Goal: Information Seeking & Learning: Learn about a topic

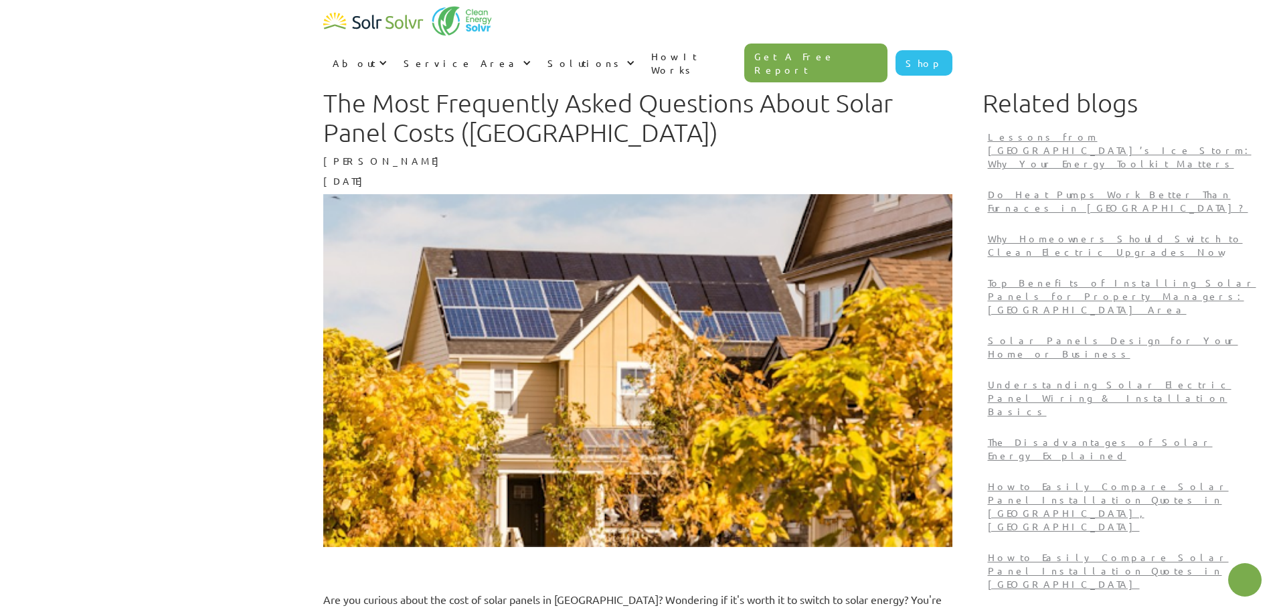
type textarea "x"
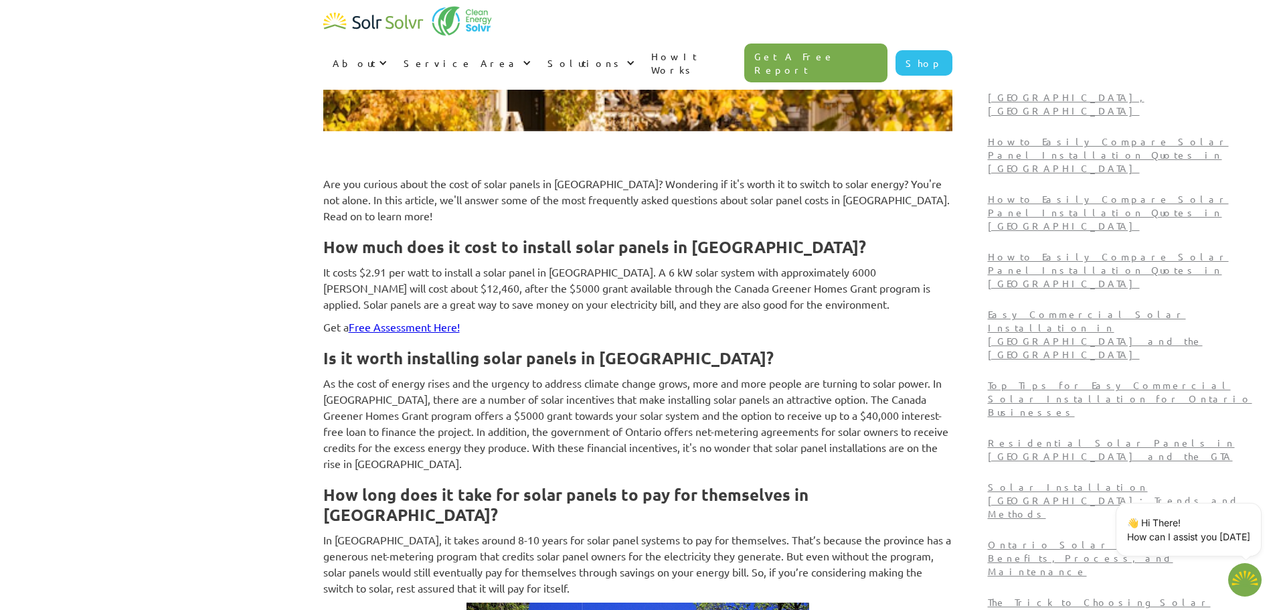
scroll to position [422, 0]
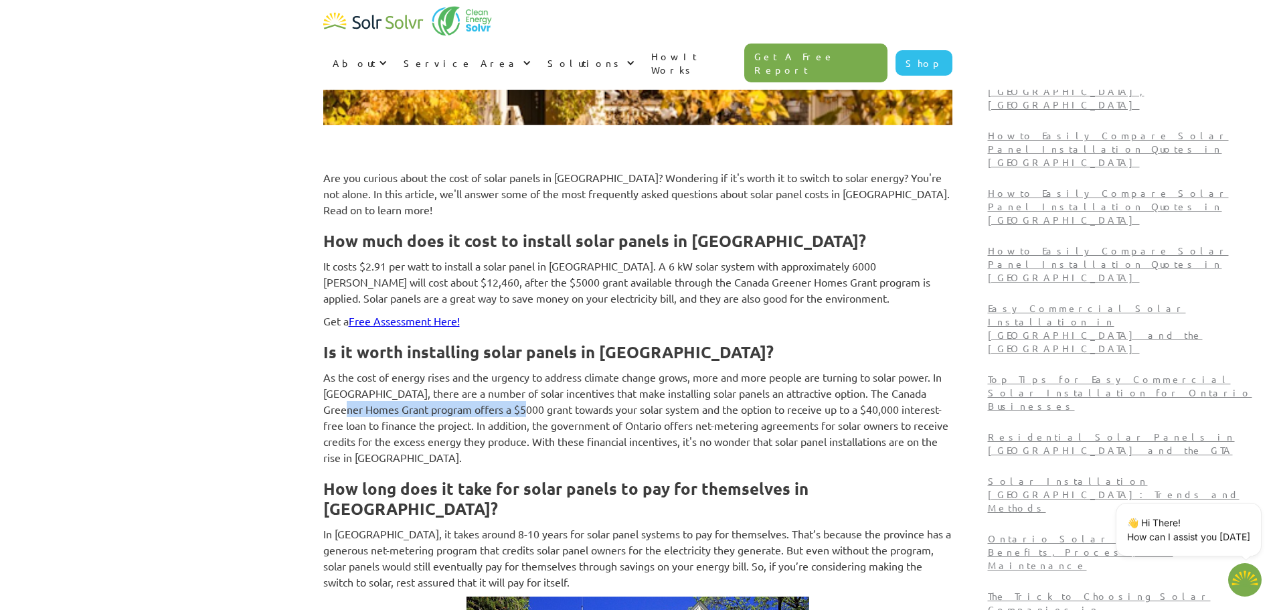
drag, startPoint x: 424, startPoint y: 395, endPoint x: 501, endPoint y: 391, distance: 76.4
click at [503, 392] on p "As the cost of energy rises and the urgency to address climate change grows, mo…" at bounding box center [637, 417] width 629 height 96
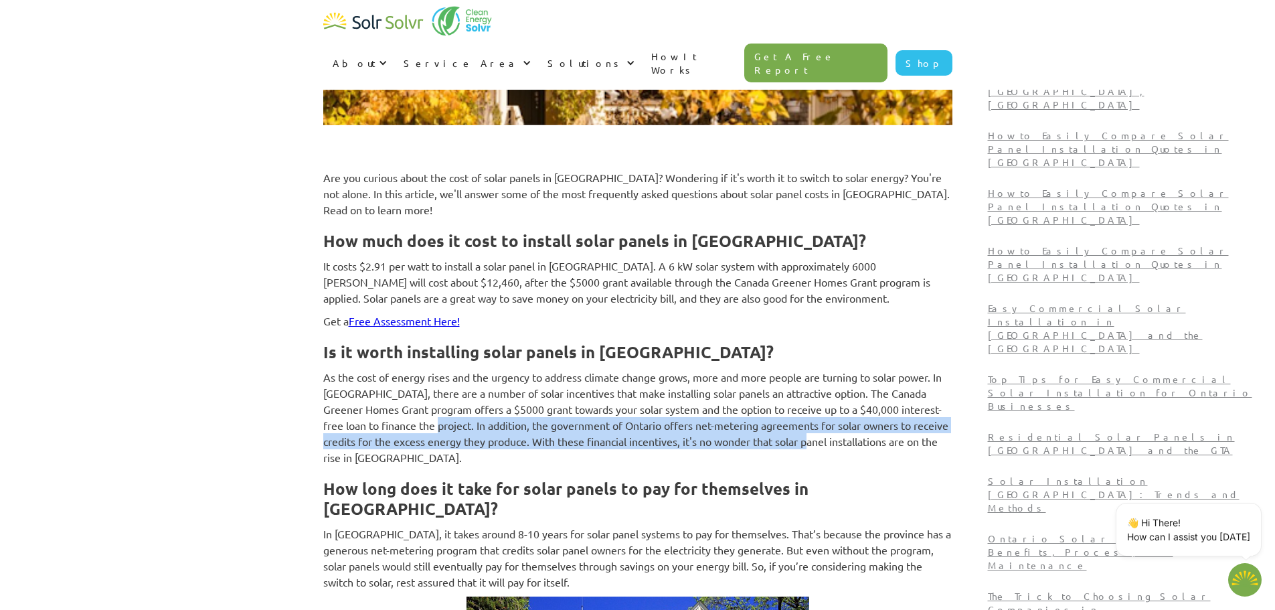
drag, startPoint x: 467, startPoint y: 405, endPoint x: 807, endPoint y: 426, distance: 340.7
click at [807, 426] on p "As the cost of energy rises and the urgency to address climate change grows, mo…" at bounding box center [637, 417] width 629 height 96
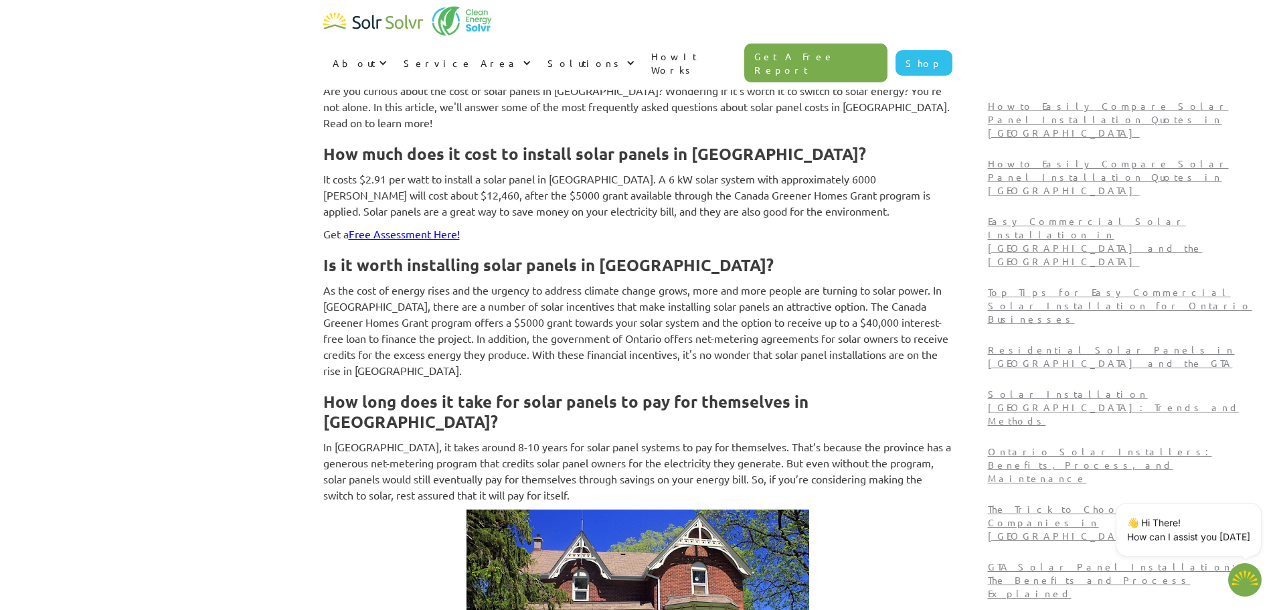
scroll to position [556, 0]
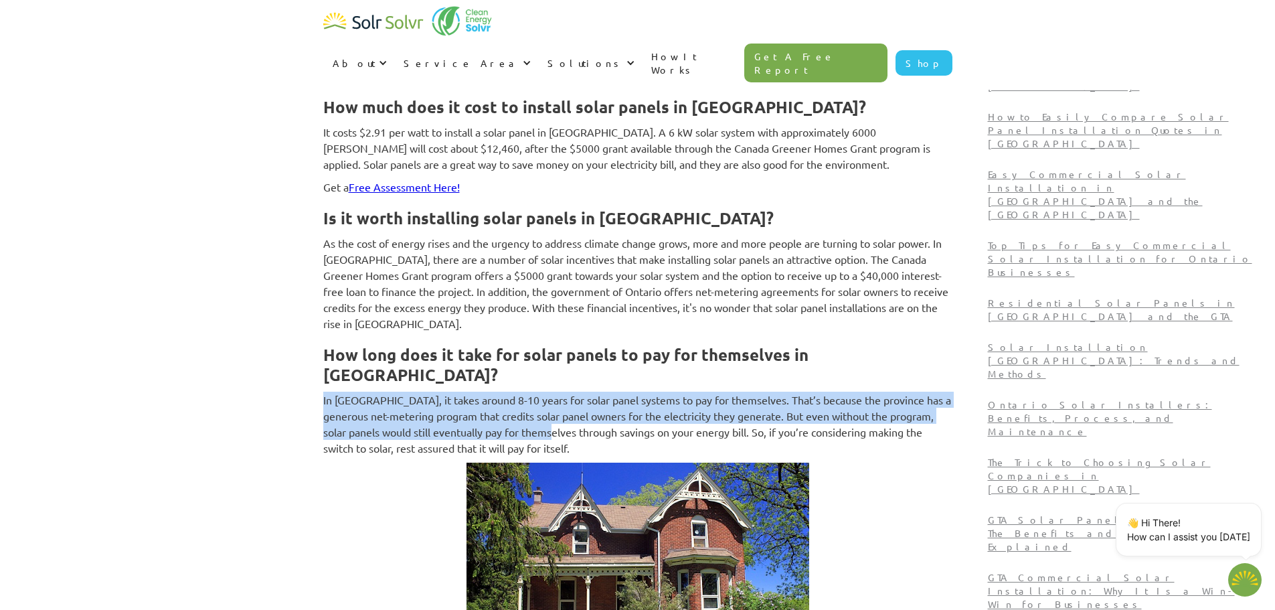
drag, startPoint x: 295, startPoint y: 351, endPoint x: 576, endPoint y: 402, distance: 285.0
click at [576, 402] on p "In [GEOGRAPHIC_DATA], it takes around 8-10 years for solar panel systems to pay…" at bounding box center [637, 424] width 629 height 64
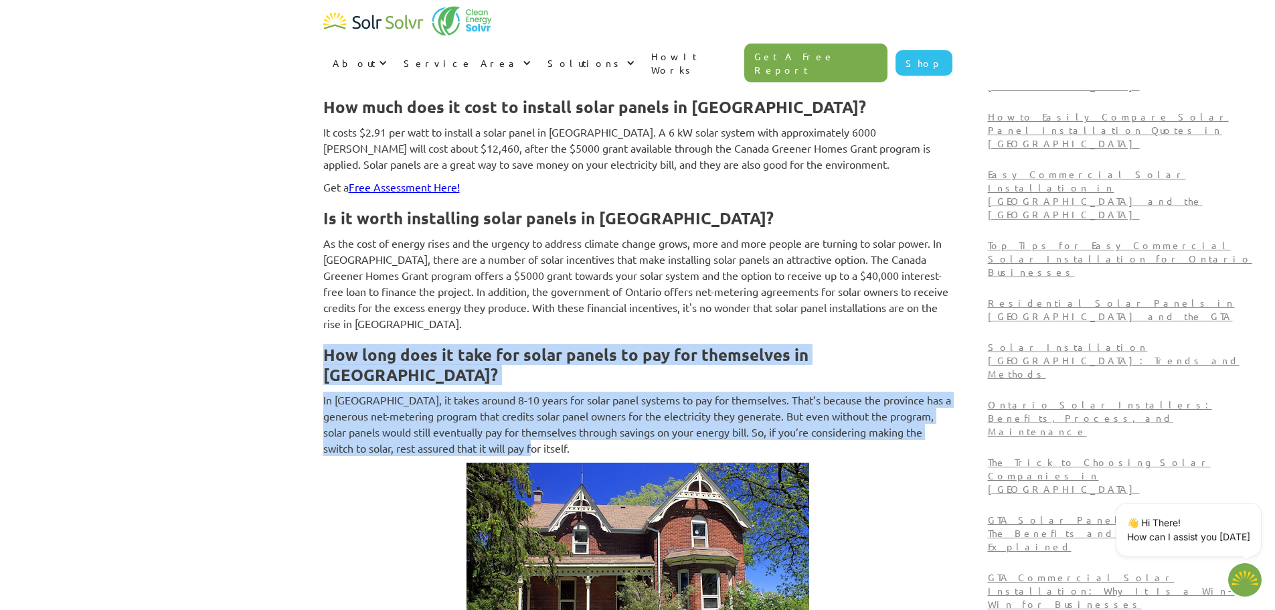
drag, startPoint x: 584, startPoint y: 412, endPoint x: 256, endPoint y: 347, distance: 334.3
drag, startPoint x: 256, startPoint y: 347, endPoint x: 527, endPoint y: 407, distance: 276.9
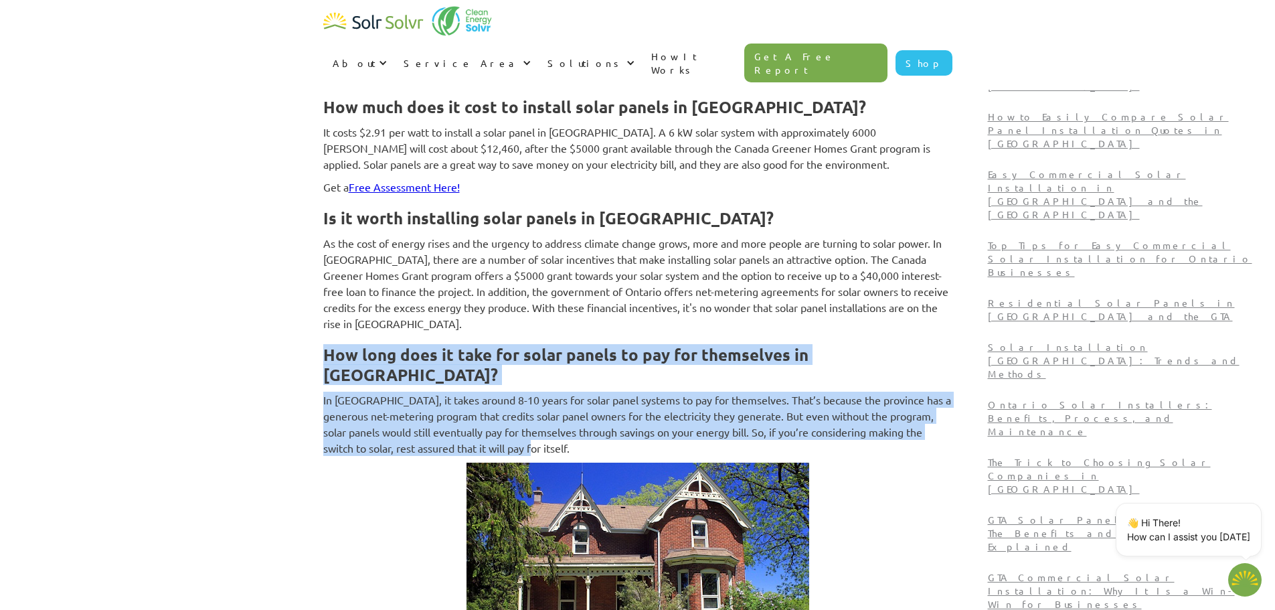
click at [527, 407] on p "In [GEOGRAPHIC_DATA], it takes around 8-10 years for solar panel systems to pay…" at bounding box center [637, 424] width 629 height 64
drag, startPoint x: 527, startPoint y: 407, endPoint x: 249, endPoint y: 340, distance: 285.7
drag, startPoint x: 249, startPoint y: 340, endPoint x: 536, endPoint y: 405, distance: 294.4
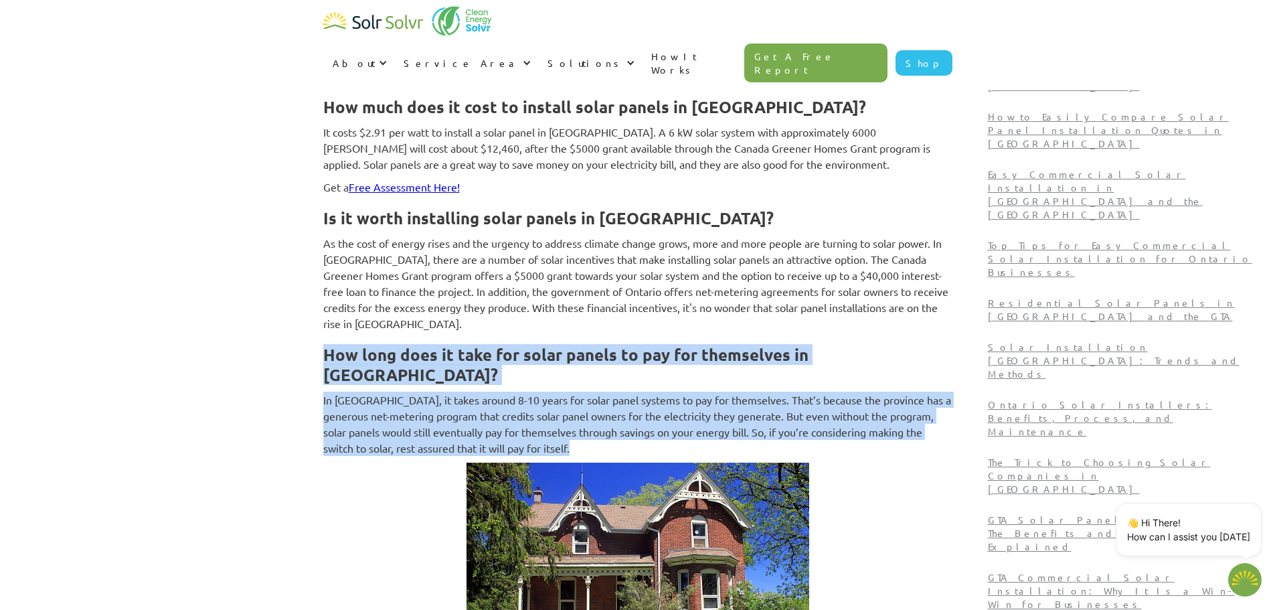
click at [536, 405] on p "In [GEOGRAPHIC_DATA], it takes around 8-10 years for solar panel systems to pay…" at bounding box center [637, 424] width 629 height 64
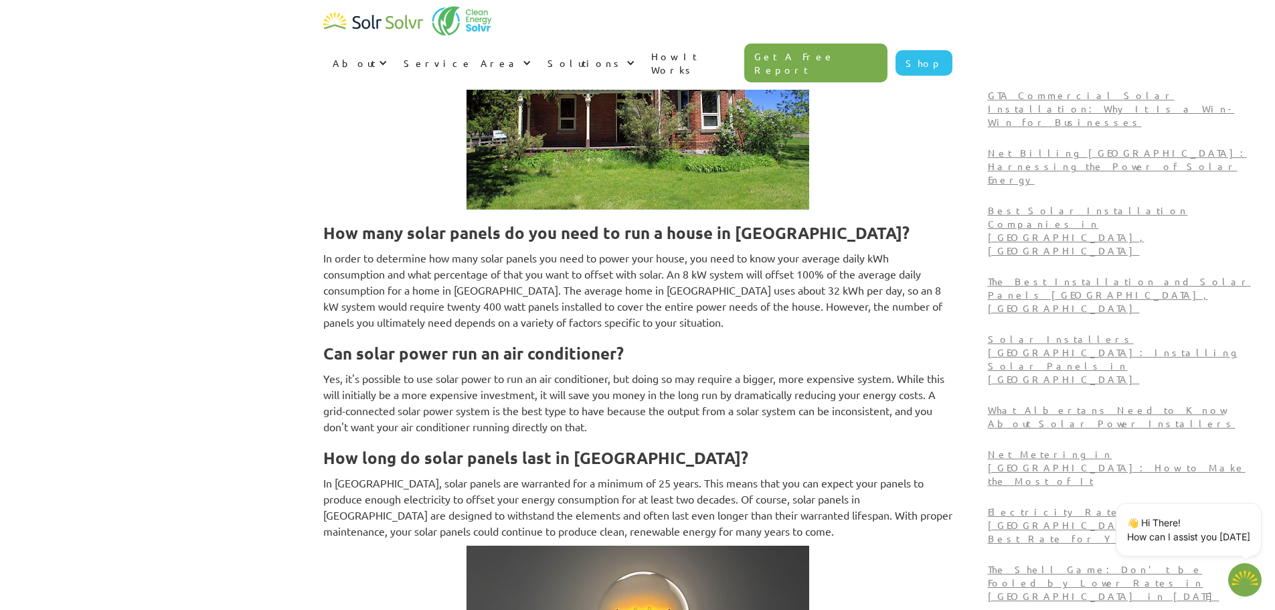
scroll to position [1091, 0]
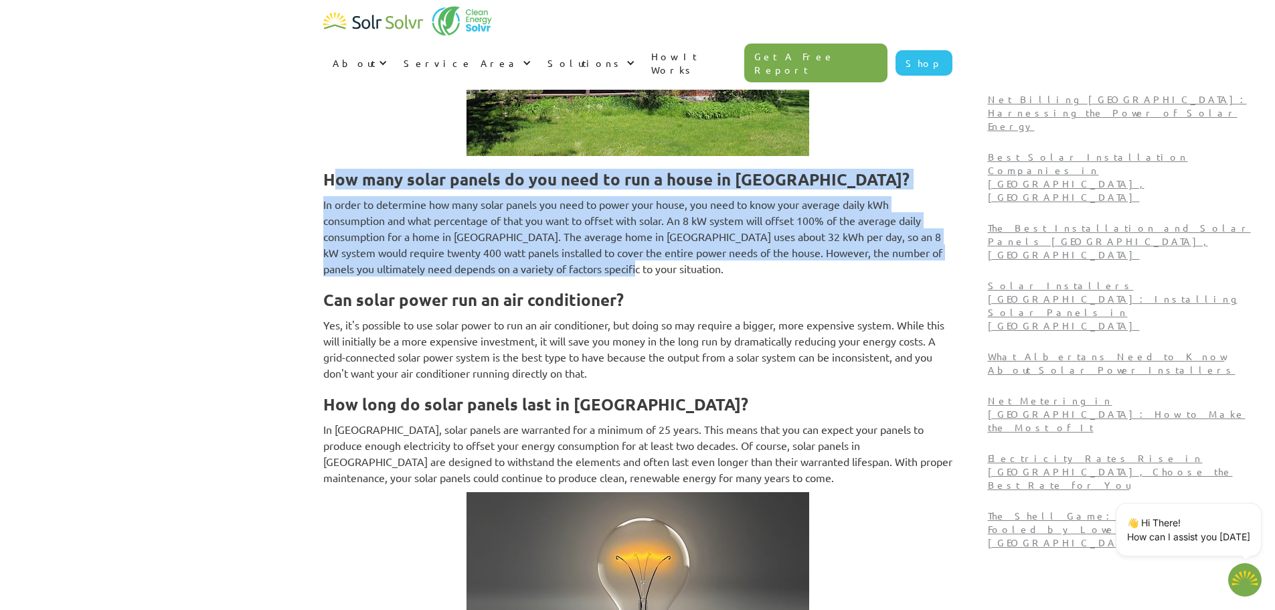
drag, startPoint x: 333, startPoint y: 145, endPoint x: 691, endPoint y: 227, distance: 368.1
click at [691, 227] on p "In order to determine how many solar panels you need to power your house, you n…" at bounding box center [637, 236] width 629 height 80
drag, startPoint x: 697, startPoint y: 228, endPoint x: 345, endPoint y: 149, distance: 360.2
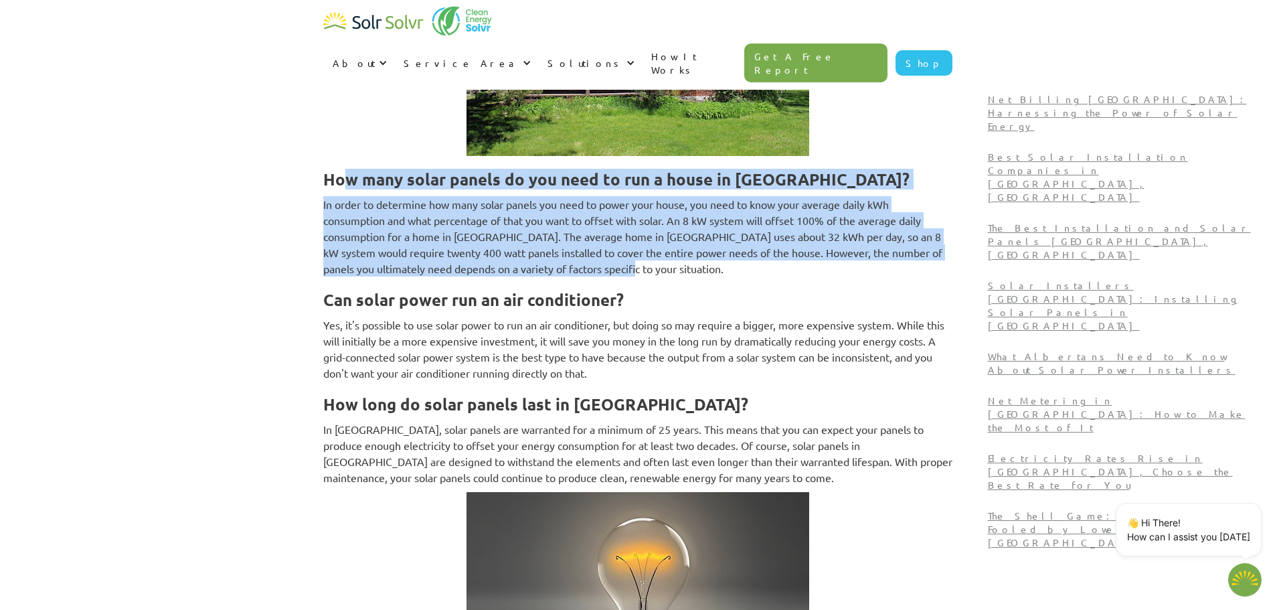
click at [345, 169] on strong "How many solar panels do you need to run a house in [GEOGRAPHIC_DATA]?" at bounding box center [616, 179] width 586 height 21
drag, startPoint x: 345, startPoint y: 149, endPoint x: 708, endPoint y: 239, distance: 373.9
click at [708, 239] on p "In order to determine how many solar panels you need to power your house, you n…" at bounding box center [637, 236] width 629 height 80
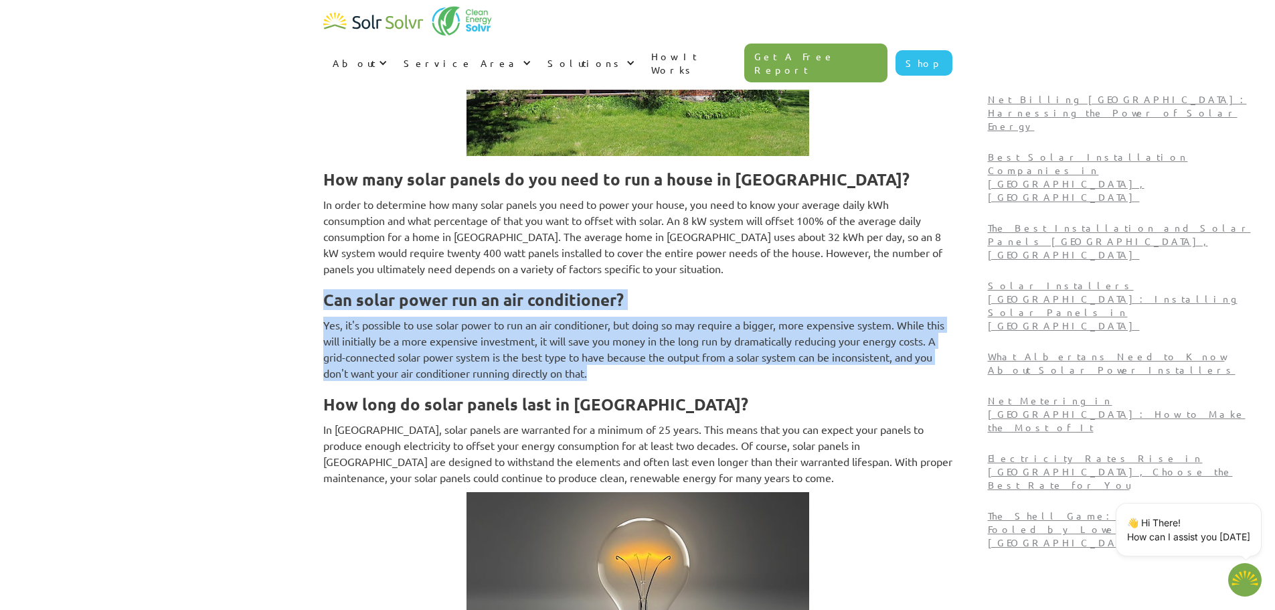
drag, startPoint x: 323, startPoint y: 260, endPoint x: 644, endPoint y: 331, distance: 328.9
click at [644, 331] on p "Yes, it's possible to use solar power to run an air conditioner, but doing so m…" at bounding box center [637, 349] width 629 height 64
drag, startPoint x: 644, startPoint y: 331, endPoint x: 315, endPoint y: 264, distance: 335.9
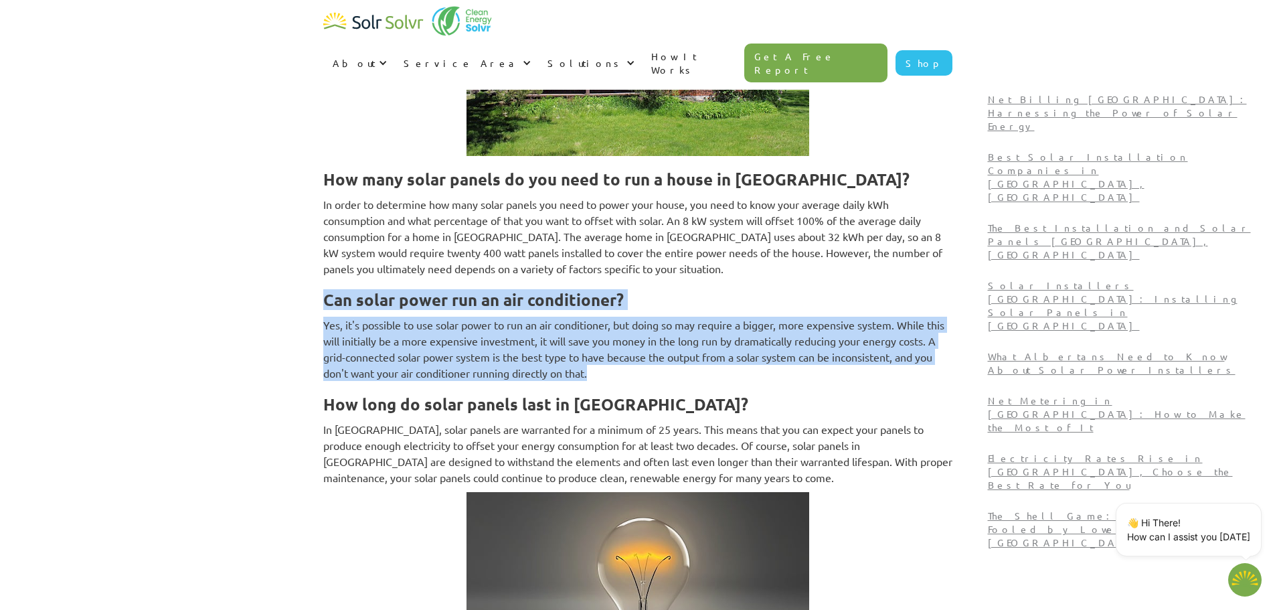
drag, startPoint x: 315, startPoint y: 264, endPoint x: 598, endPoint y: 343, distance: 293.9
click at [598, 343] on p "Yes, it's possible to use solar power to run an air conditioner, but doing so m…" at bounding box center [637, 349] width 629 height 64
drag, startPoint x: 618, startPoint y: 340, endPoint x: 320, endPoint y: 264, distance: 308.0
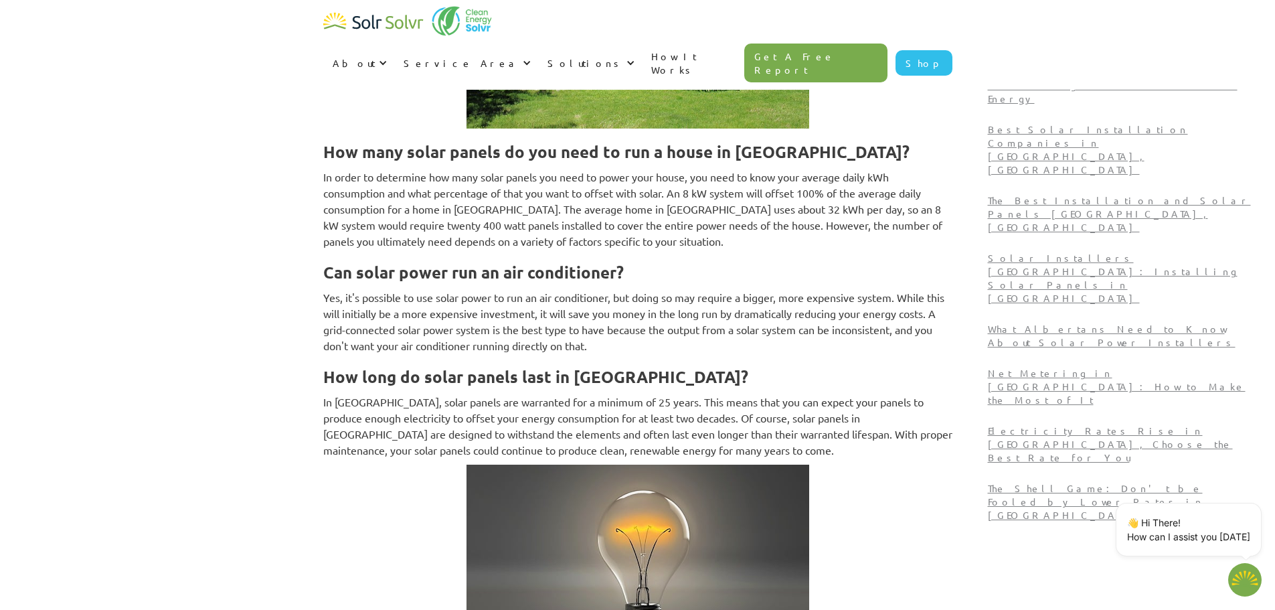
scroll to position [1292, 0]
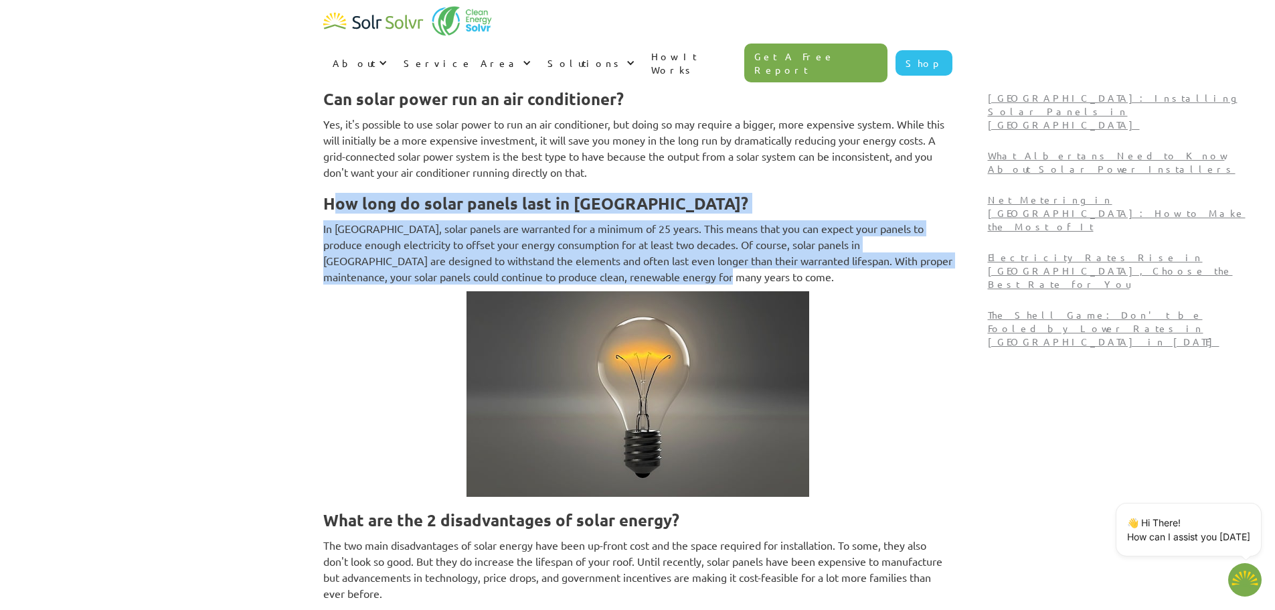
drag, startPoint x: 333, startPoint y: 167, endPoint x: 772, endPoint y: 241, distance: 444.6
click at [772, 241] on p "In [GEOGRAPHIC_DATA], solar panels are warranted for a minimum of 25 years. Thi…" at bounding box center [637, 252] width 629 height 64
drag, startPoint x: 772, startPoint y: 241, endPoint x: 330, endPoint y: 155, distance: 450.1
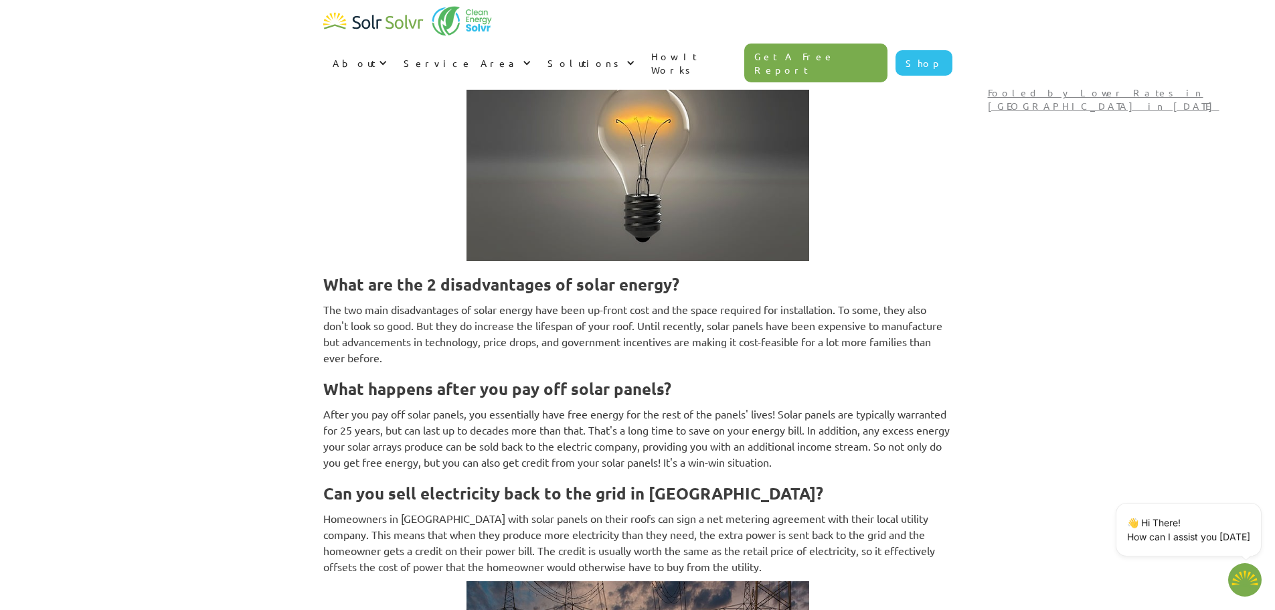
scroll to position [1560, 0]
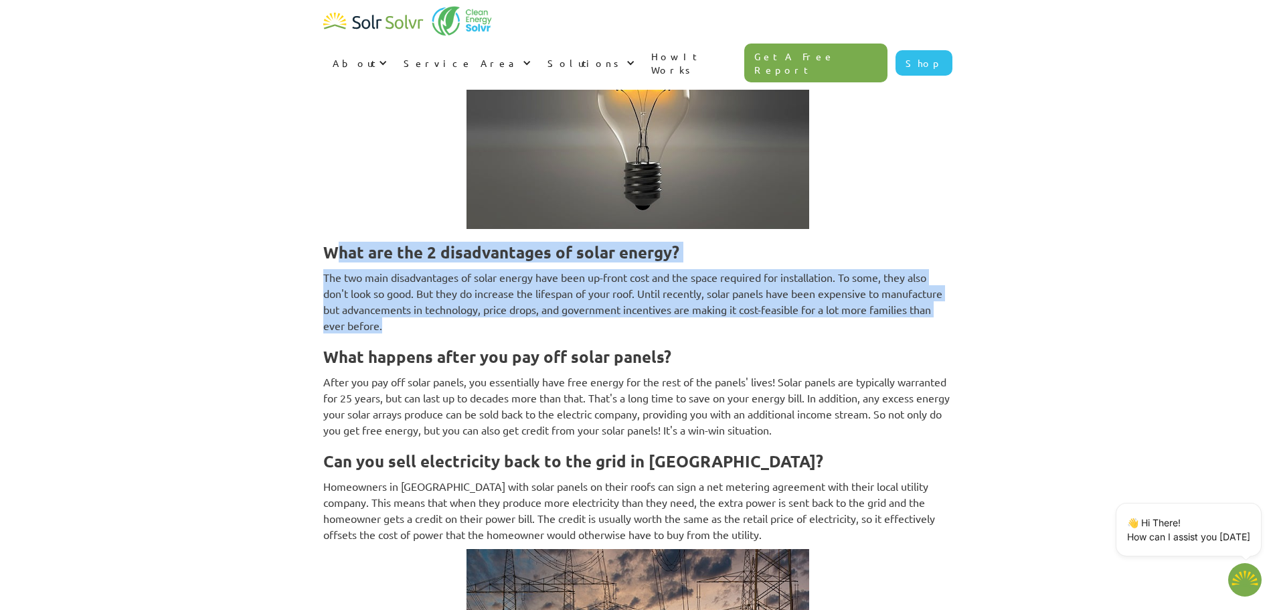
drag, startPoint x: 333, startPoint y: 212, endPoint x: 507, endPoint y: 295, distance: 193.4
click at [507, 295] on p "The two main disadvantages of solar energy have been up-front cost and the spac…" at bounding box center [637, 301] width 629 height 64
drag, startPoint x: 509, startPoint y: 290, endPoint x: 319, endPoint y: 216, distance: 203.2
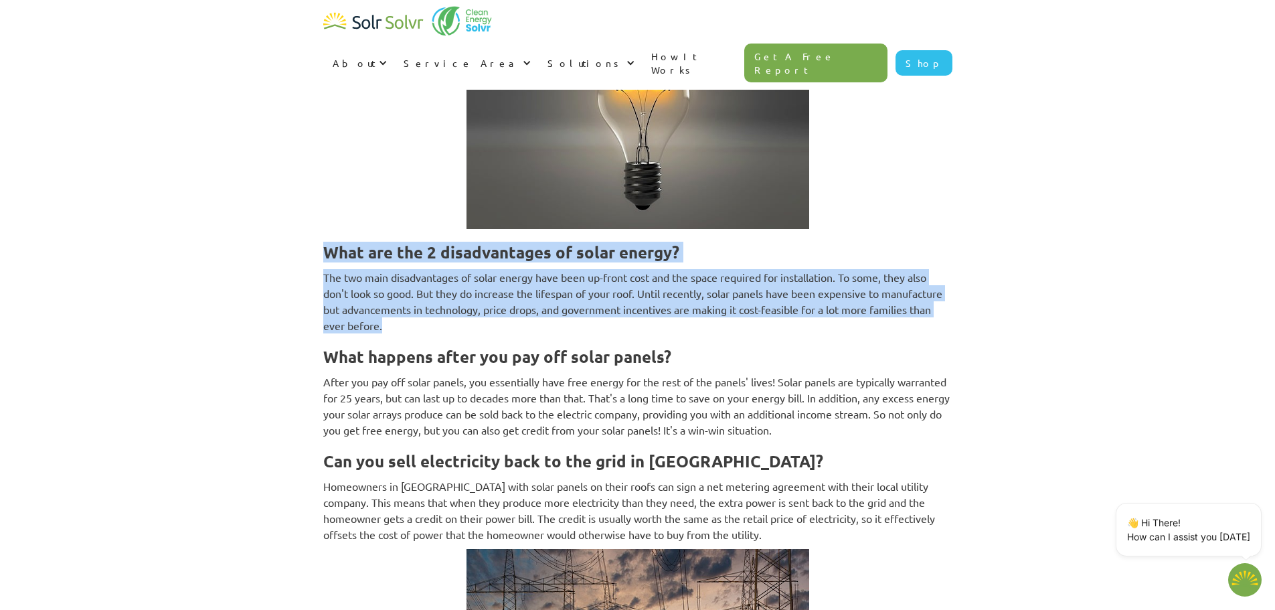
drag, startPoint x: 319, startPoint y: 216, endPoint x: 493, endPoint y: 290, distance: 188.6
click at [493, 290] on p "The two main disadvantages of solar energy have been up-front cost and the spac…" at bounding box center [637, 301] width 629 height 64
drag, startPoint x: 493, startPoint y: 290, endPoint x: 341, endPoint y: 219, distance: 167.4
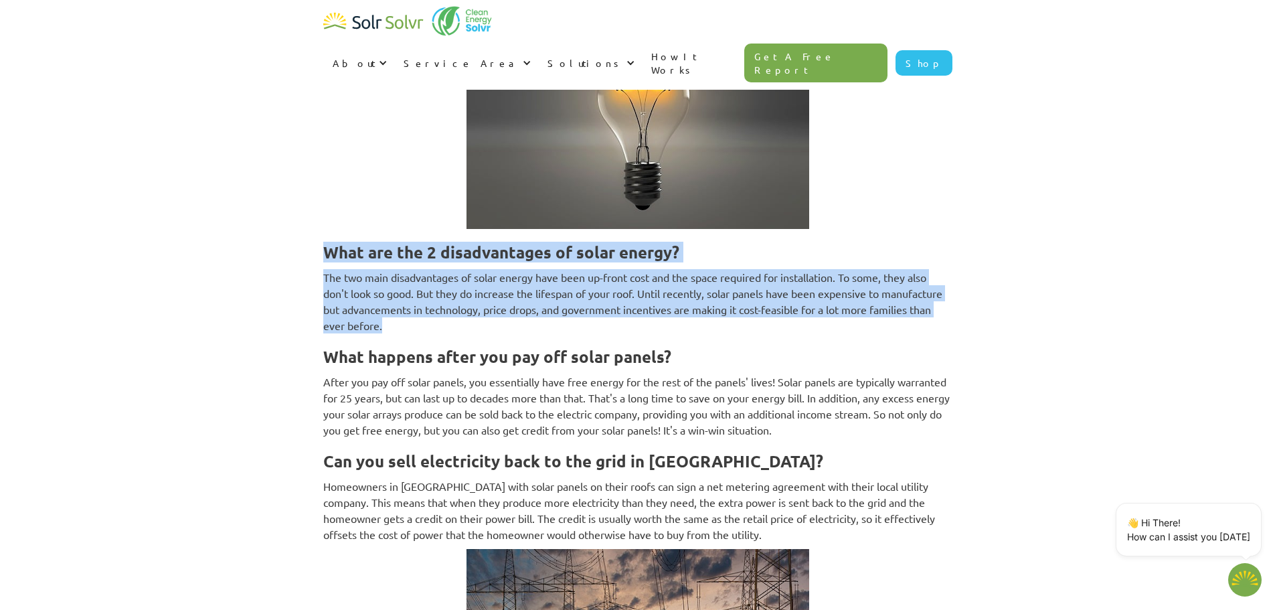
click at [341, 242] on strong "What are the 2 disadvantages of solar energy?" at bounding box center [501, 252] width 356 height 21
drag, startPoint x: 341, startPoint y: 219, endPoint x: 498, endPoint y: 304, distance: 178.2
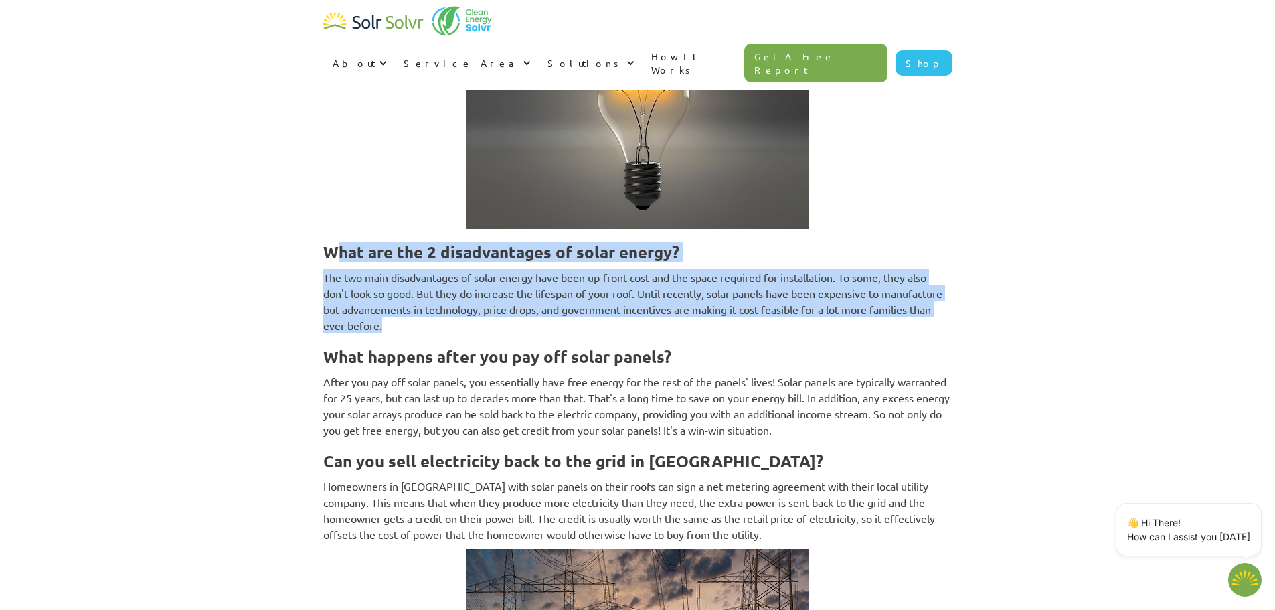
drag, startPoint x: 476, startPoint y: 293, endPoint x: 339, endPoint y: 213, distance: 158.1
click at [339, 242] on strong "What are the 2 disadvantages of solar energy?" at bounding box center [501, 252] width 356 height 21
drag, startPoint x: 320, startPoint y: 207, endPoint x: 492, endPoint y: 295, distance: 192.8
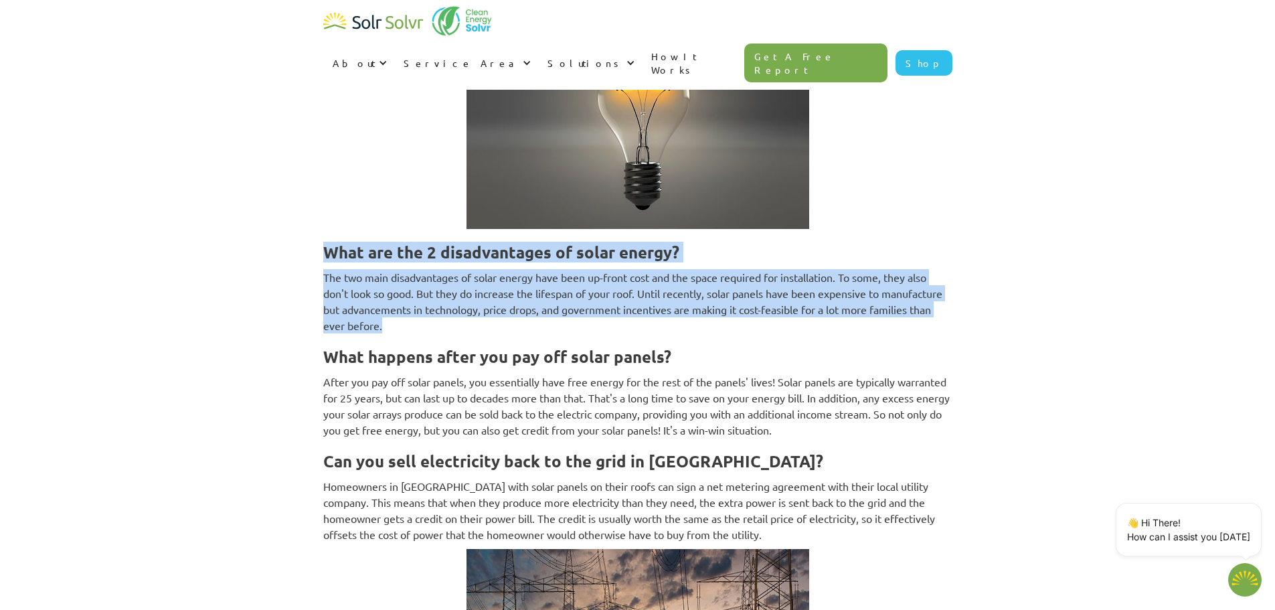
click at [492, 295] on p "The two main disadvantages of solar energy have been up-front cost and the spac…" at bounding box center [637, 301] width 629 height 64
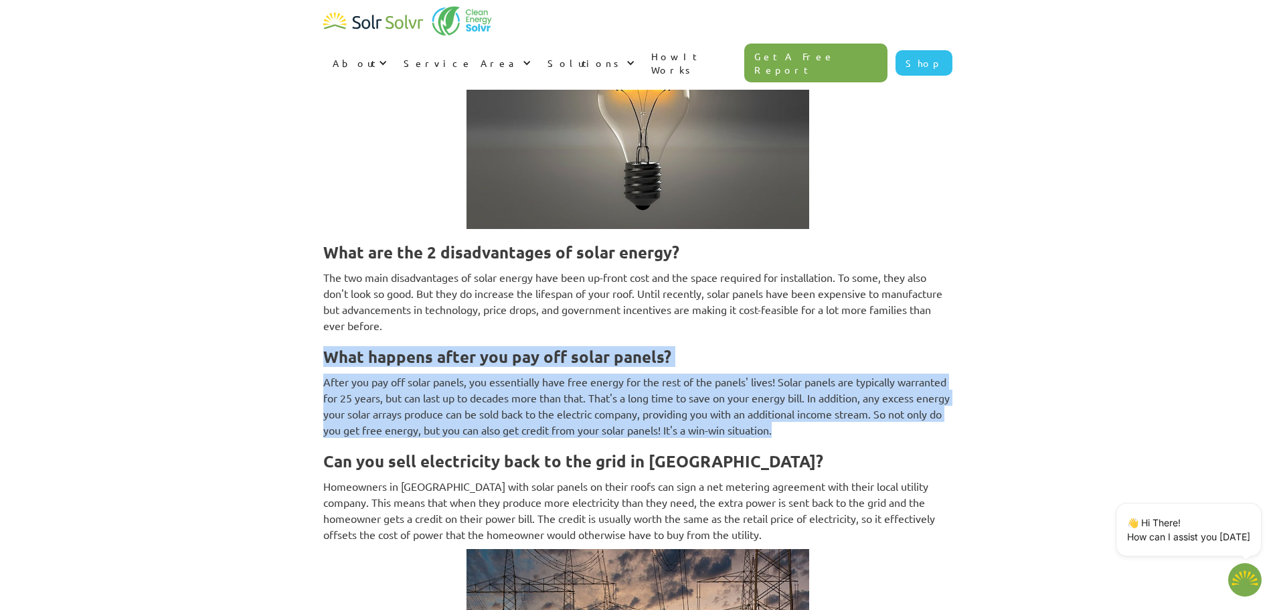
drag, startPoint x: 329, startPoint y: 319, endPoint x: 922, endPoint y: 401, distance: 598.6
click at [922, 401] on p "After you pay off solar panels, you essentially have free energy for the rest o…" at bounding box center [637, 405] width 629 height 64
drag, startPoint x: 928, startPoint y: 399, endPoint x: 303, endPoint y: 311, distance: 631.3
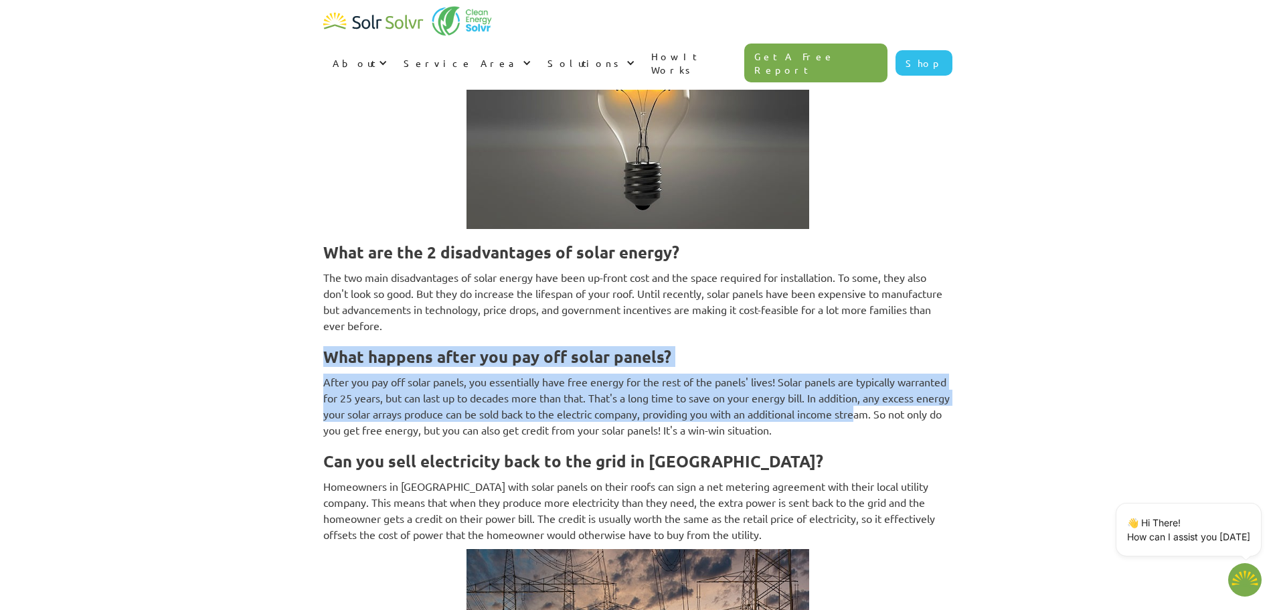
drag, startPoint x: 309, startPoint y: 318, endPoint x: 932, endPoint y: 386, distance: 626.8
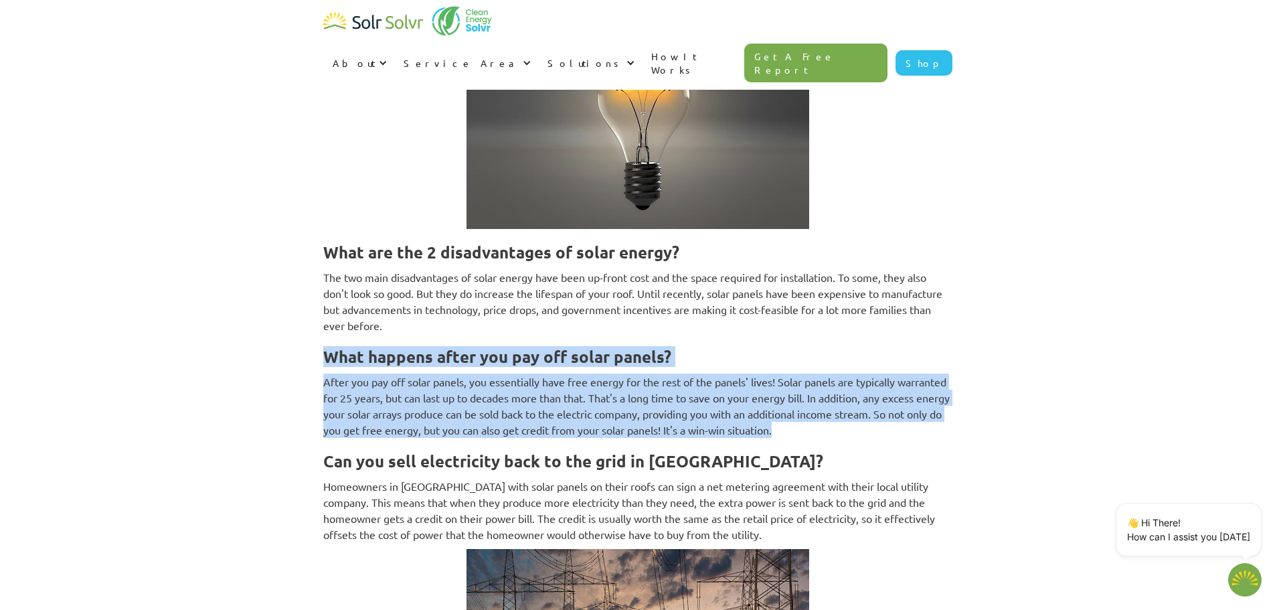
click at [932, 386] on p "After you pay off solar panels, you essentially have free energy for the rest o…" at bounding box center [637, 405] width 629 height 64
drag, startPoint x: 916, startPoint y: 391, endPoint x: 327, endPoint y: 324, distance: 592.8
click at [327, 346] on strong "What happens after you pay off solar panels?" at bounding box center [497, 356] width 348 height 21
drag, startPoint x: 327, startPoint y: 324, endPoint x: 930, endPoint y: 391, distance: 607.5
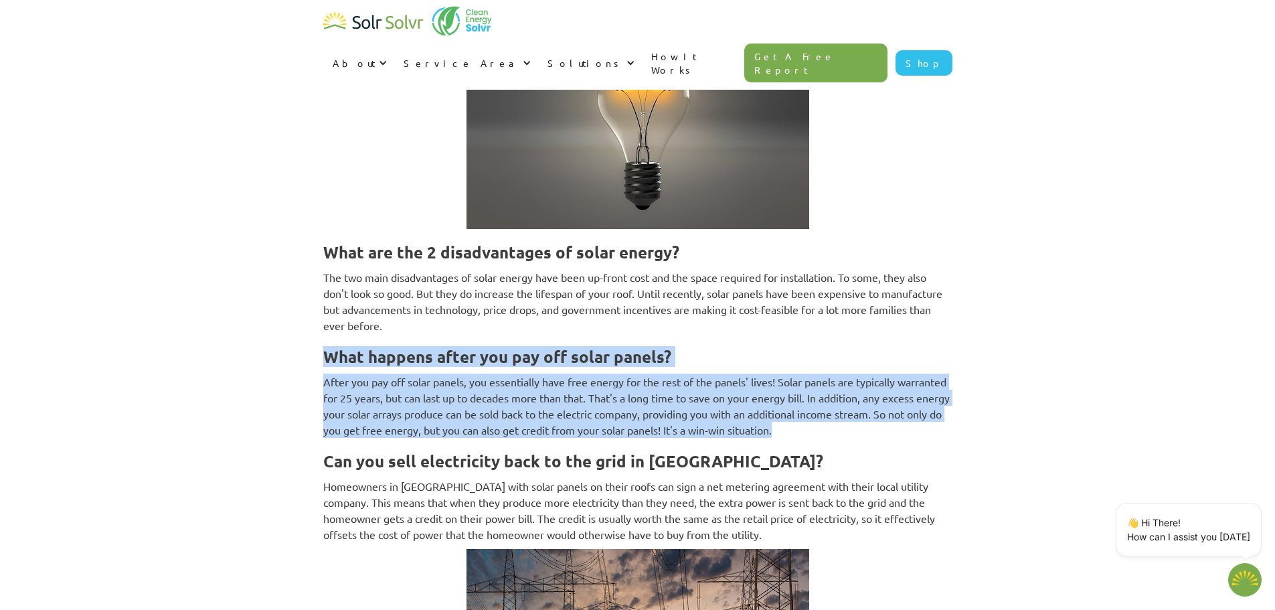
click at [930, 391] on p "After you pay off solar panels, you essentially have free energy for the rest o…" at bounding box center [637, 405] width 629 height 64
drag, startPoint x: 930, startPoint y: 391, endPoint x: 331, endPoint y: 322, distance: 603.7
click at [331, 346] on strong "What happens after you pay off solar panels?" at bounding box center [497, 356] width 348 height 21
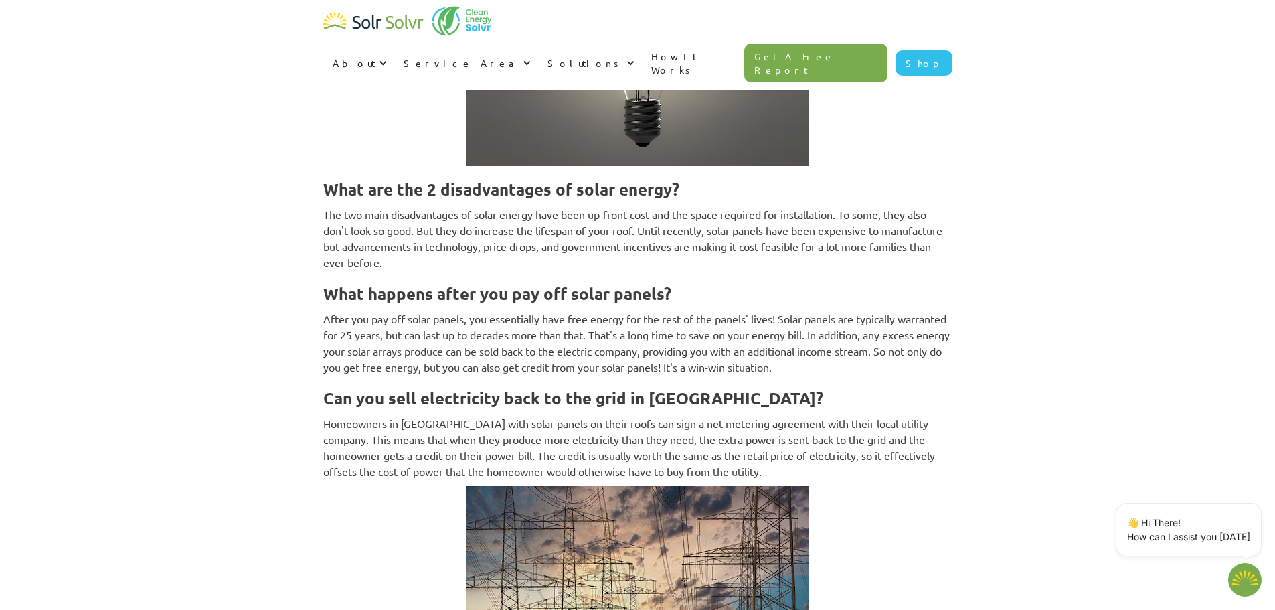
scroll to position [1693, 0]
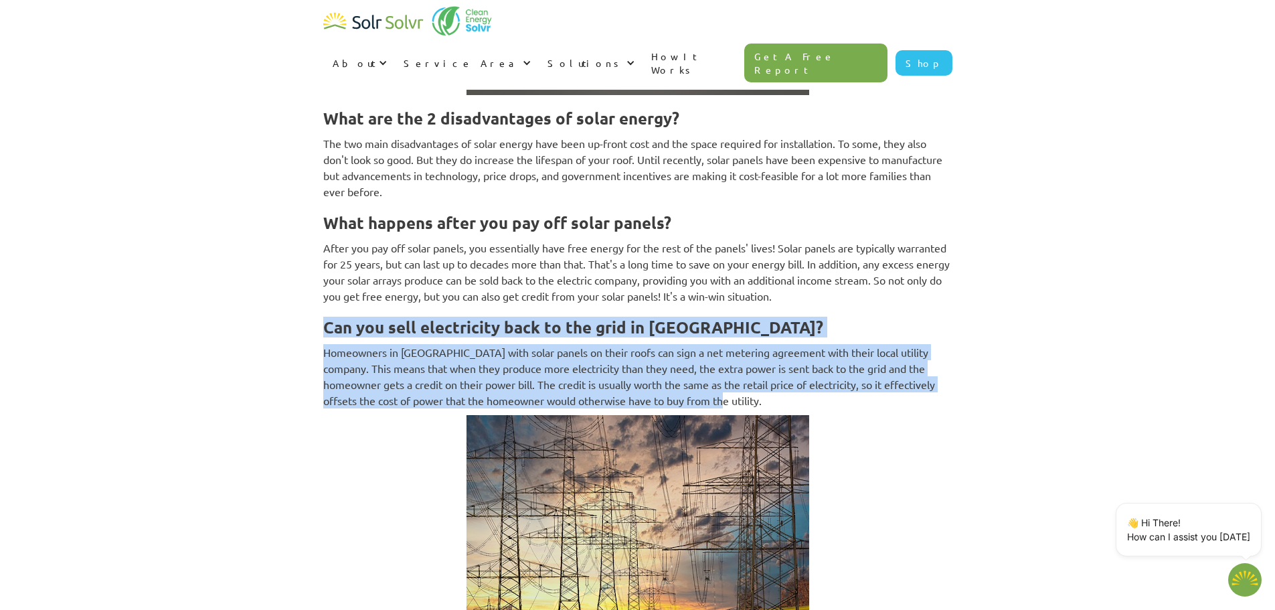
drag, startPoint x: 526, startPoint y: 332, endPoint x: 833, endPoint y: 368, distance: 309.3
click at [833, 368] on p "Homeowners in [GEOGRAPHIC_DATA] with solar panels on their roofs can sign a net…" at bounding box center [637, 376] width 629 height 64
drag, startPoint x: 826, startPoint y: 368, endPoint x: 220, endPoint y: 295, distance: 610.9
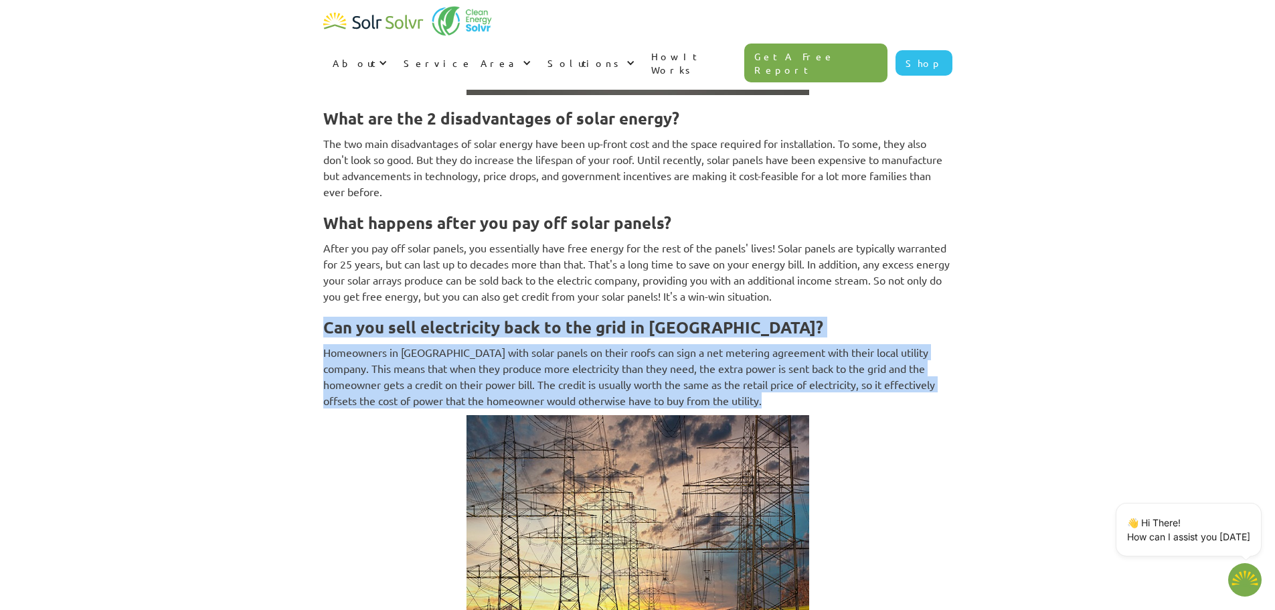
drag
click at [704, 364] on p "Homeowners in [GEOGRAPHIC_DATA] with solar panels on their roofs can sign a net…" at bounding box center [637, 376] width 629 height 64
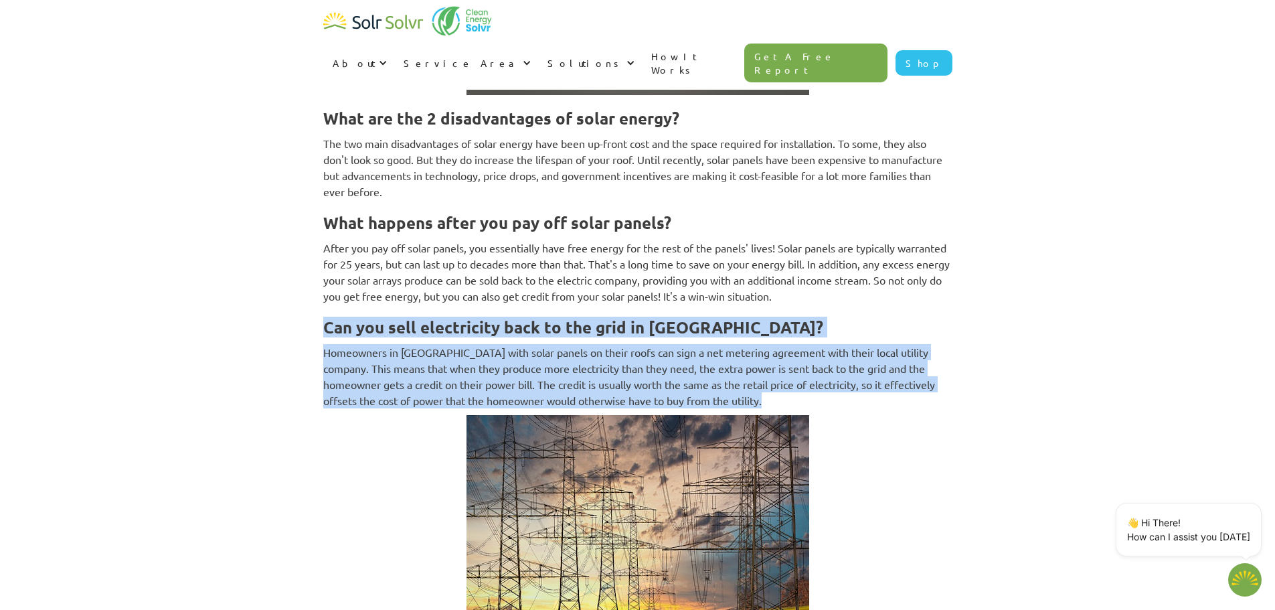
click at [723, 357] on p "Homeowners in [GEOGRAPHIC_DATA] with solar panels on their roofs can sign a net…" at bounding box center [637, 376] width 629 height 64
click at [737, 365] on p "Homeowners in [GEOGRAPHIC_DATA] with solar panels on their roofs can sign a net…" at bounding box center [637, 376] width 629 height 64
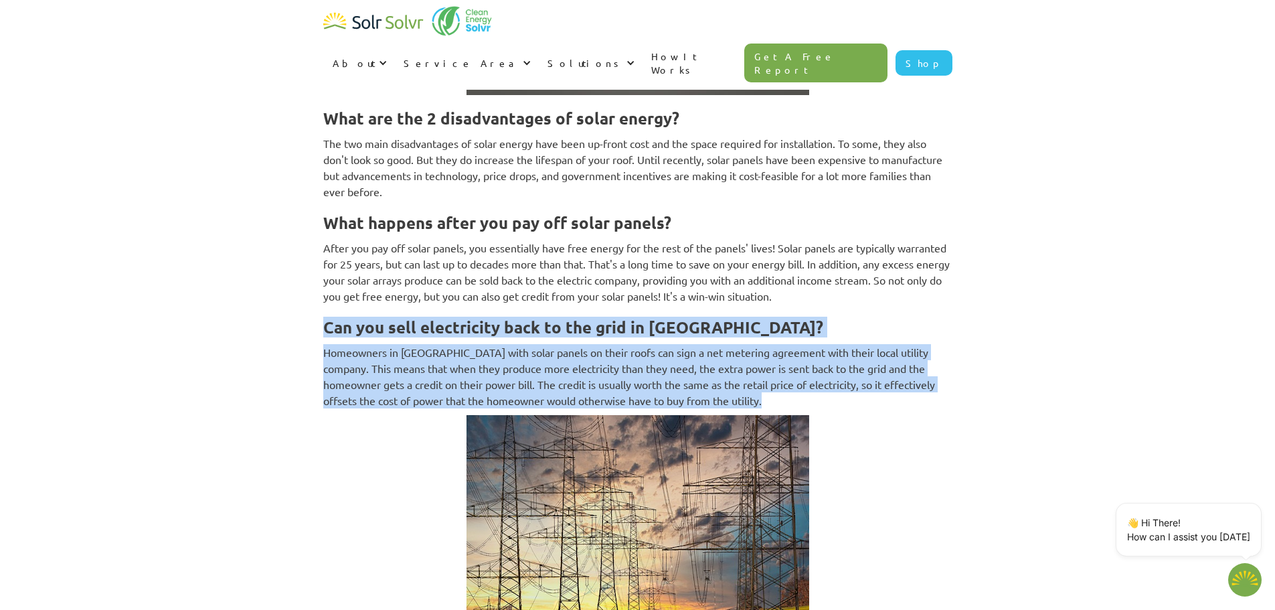
click at [756, 363] on p "Homeowners in [GEOGRAPHIC_DATA] with solar panels on their roofs can sign a net…" at bounding box center [637, 376] width 629 height 64
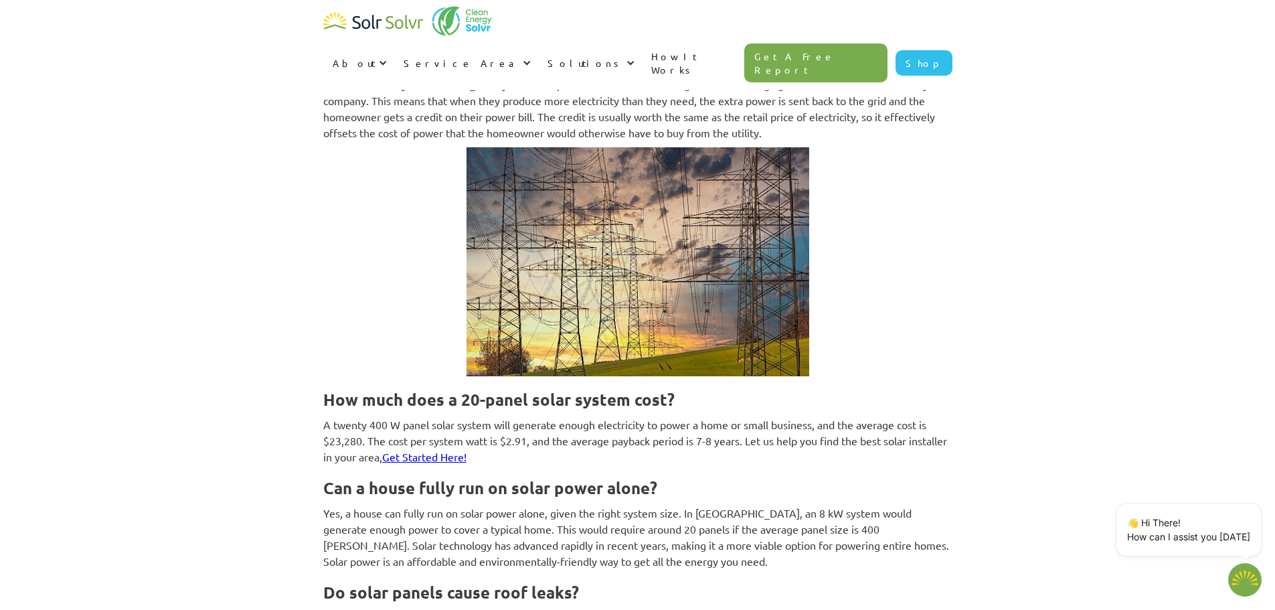
scroll to position [2229, 0]
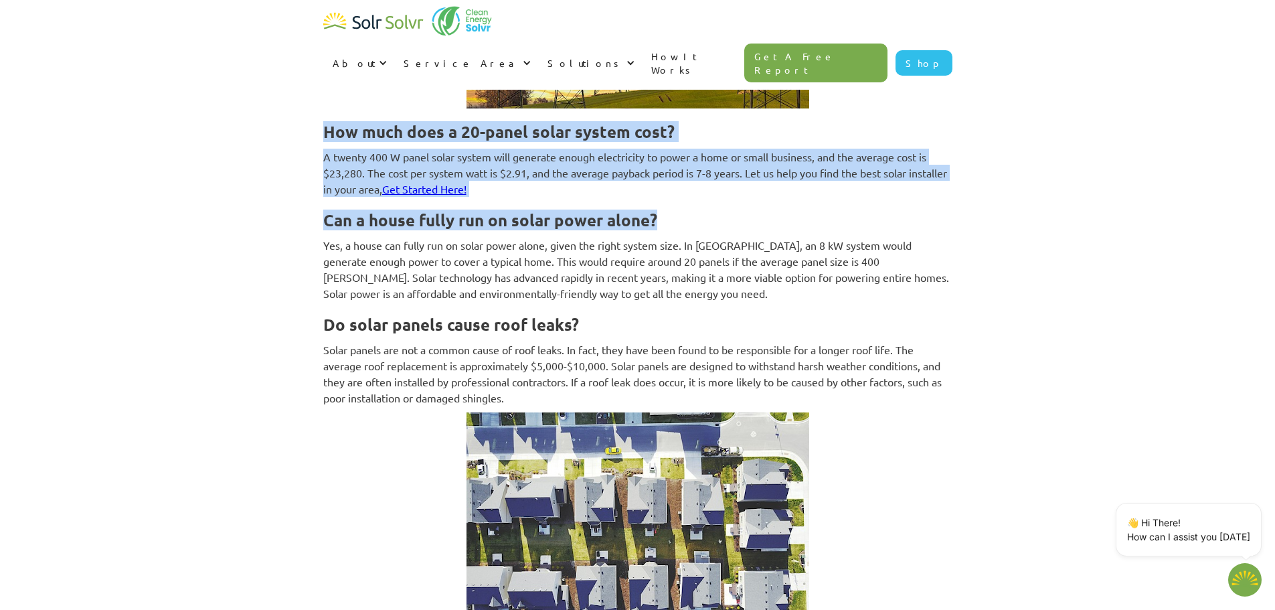
click at [675, 161] on div "The Most Frequently Asked Questions About Solar Panel Costs ([GEOGRAPHIC_DATA])…" at bounding box center [637, 464] width 1248 height 5237
click at [673, 160] on p "A twenty 400 W panel solar system will generate enough electricity to power a h…" at bounding box center [637, 173] width 629 height 48
click at [196, 97] on div "The Most Frequently Asked Questions About Solar Panel Costs ([GEOGRAPHIC_DATA])…" at bounding box center [637, 464] width 1248 height 5237
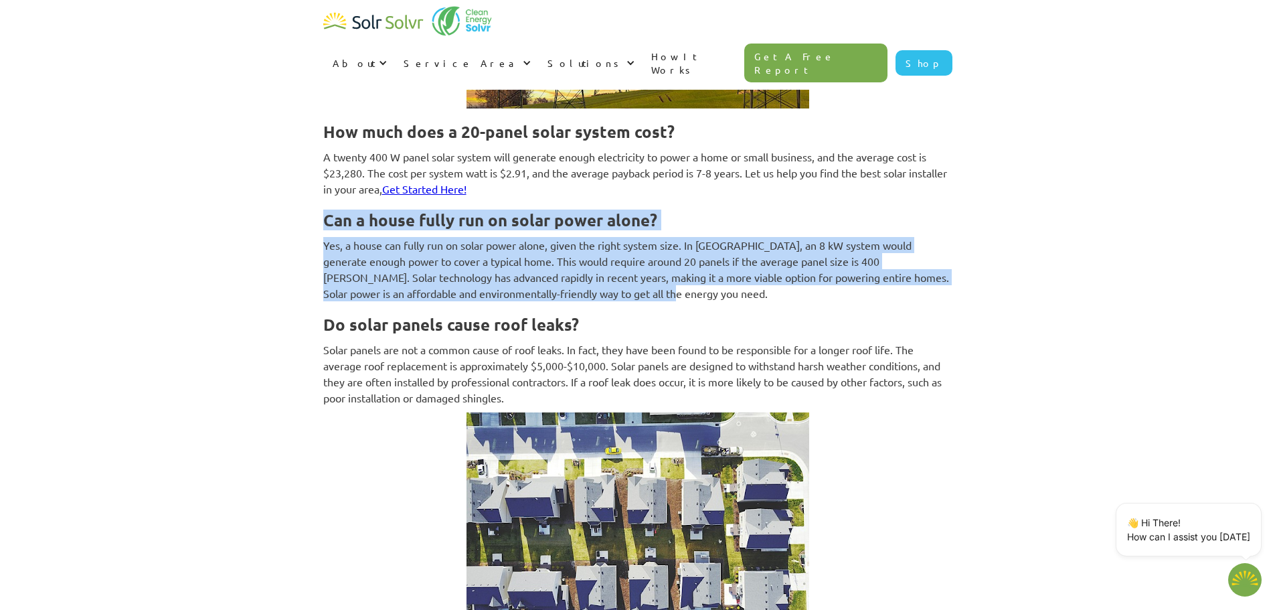
click at [716, 255] on div "The Most Frequently Asked Questions About Solar Panel Costs ([GEOGRAPHIC_DATA])…" at bounding box center [637, 464] width 1248 height 5237
click at [716, 255] on p "Yes, a house can fully run on solar power alone, given the right system size. I…" at bounding box center [637, 269] width 629 height 64
click at [201, 181] on div "The Most Frequently Asked Questions About Solar Panel Costs ([GEOGRAPHIC_DATA])…" at bounding box center [637, 464] width 1248 height 5237
click at [674, 260] on div "The Most Frequently Asked Questions About Solar Panel Costs ([GEOGRAPHIC_DATA])…" at bounding box center [637, 464] width 1248 height 5237
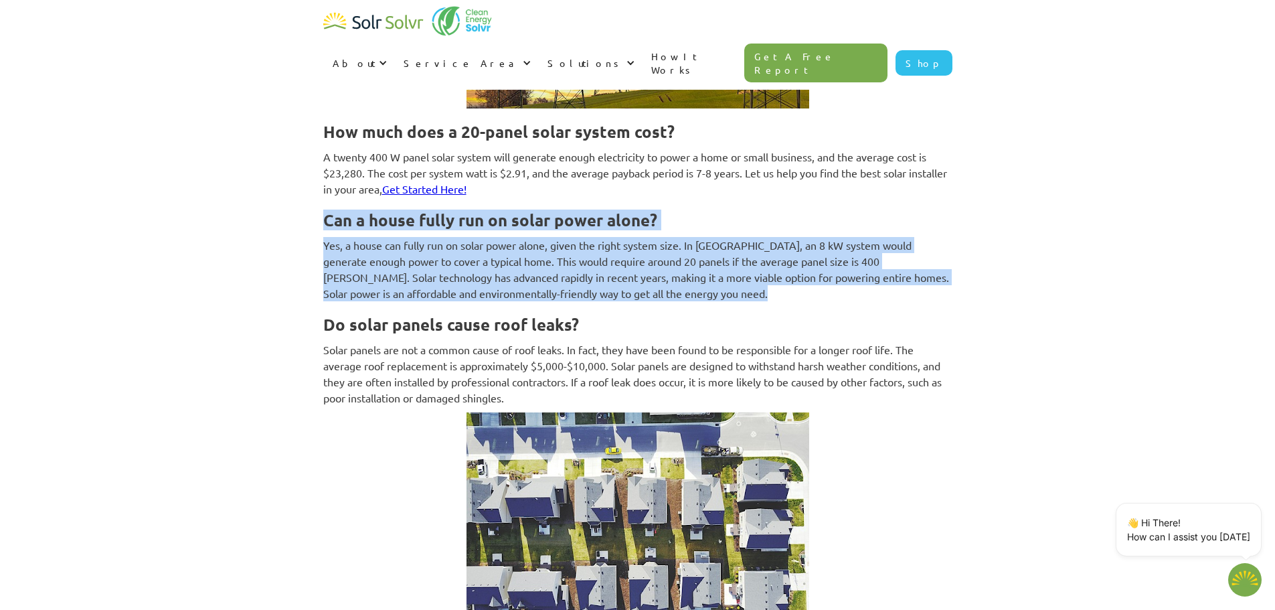
click at [675, 260] on p "Yes, a house can fully run on solar power alone, given the right system size. I…" at bounding box center [637, 269] width 629 height 64
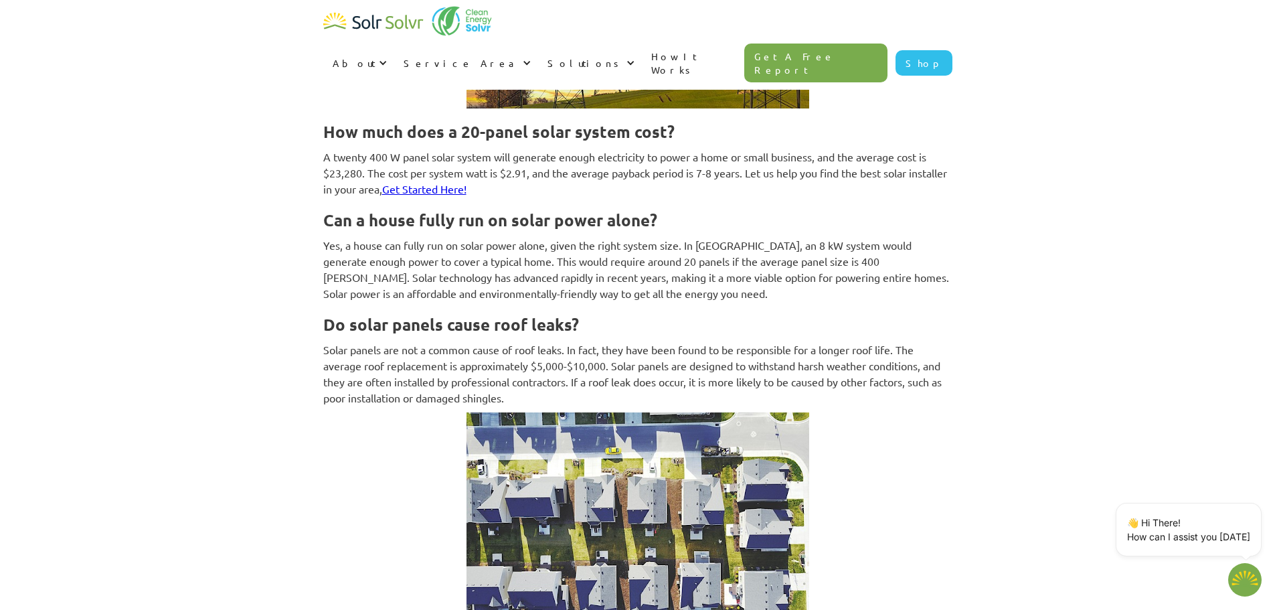
scroll to position [2363, 0]
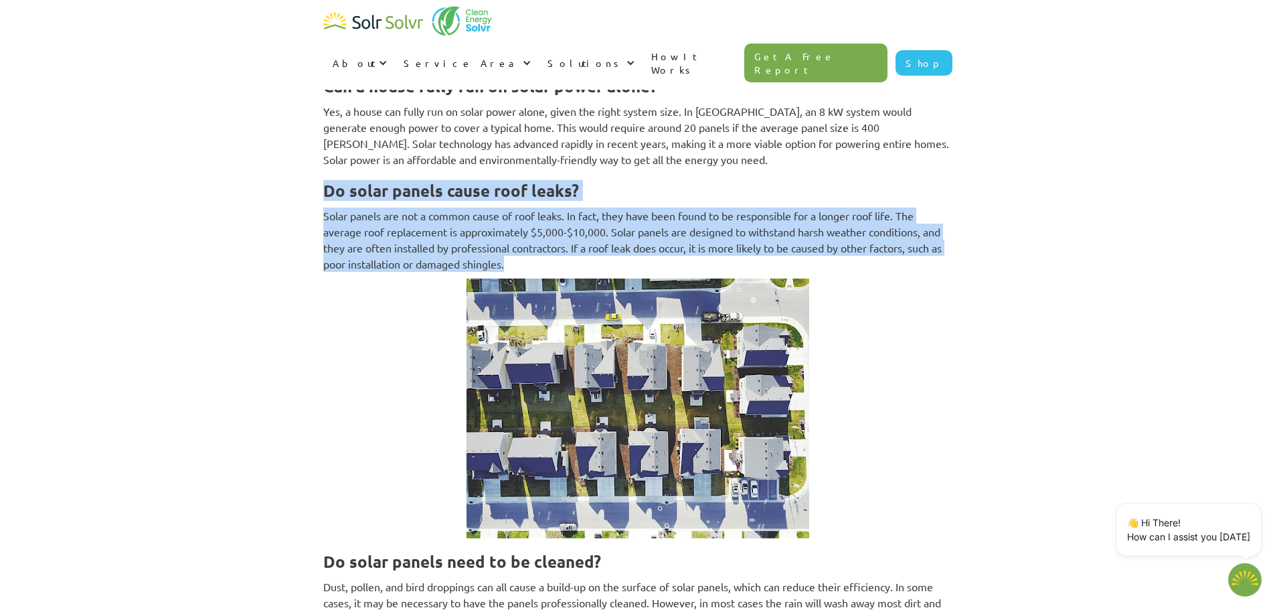
click at [582, 225] on div "The Most Frequently Asked Questions About Solar Panel Costs ([GEOGRAPHIC_DATA])…" at bounding box center [637, 330] width 1248 height 5237
click at [582, 225] on p "Solar panels are not a common cause of roof leaks. In fact, they have been foun…" at bounding box center [637, 239] width 629 height 64
click at [181, 155] on div "The Most Frequently Asked Questions About Solar Panel Costs ([GEOGRAPHIC_DATA])…" at bounding box center [637, 330] width 1248 height 5237
click at [598, 222] on div "The Most Frequently Asked Questions About Solar Panel Costs ([GEOGRAPHIC_DATA])…" at bounding box center [637, 330] width 1248 height 5237
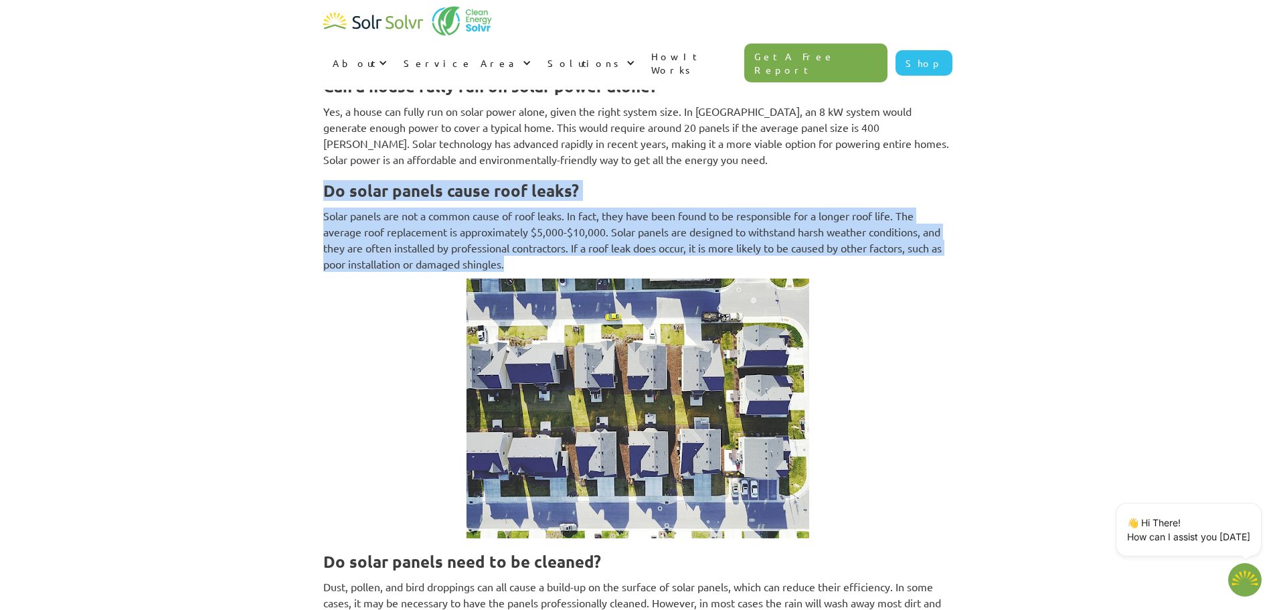
click at [598, 222] on p "Solar panels are not a common cause of roof leaks. In fact, they have been foun…" at bounding box center [637, 239] width 629 height 64
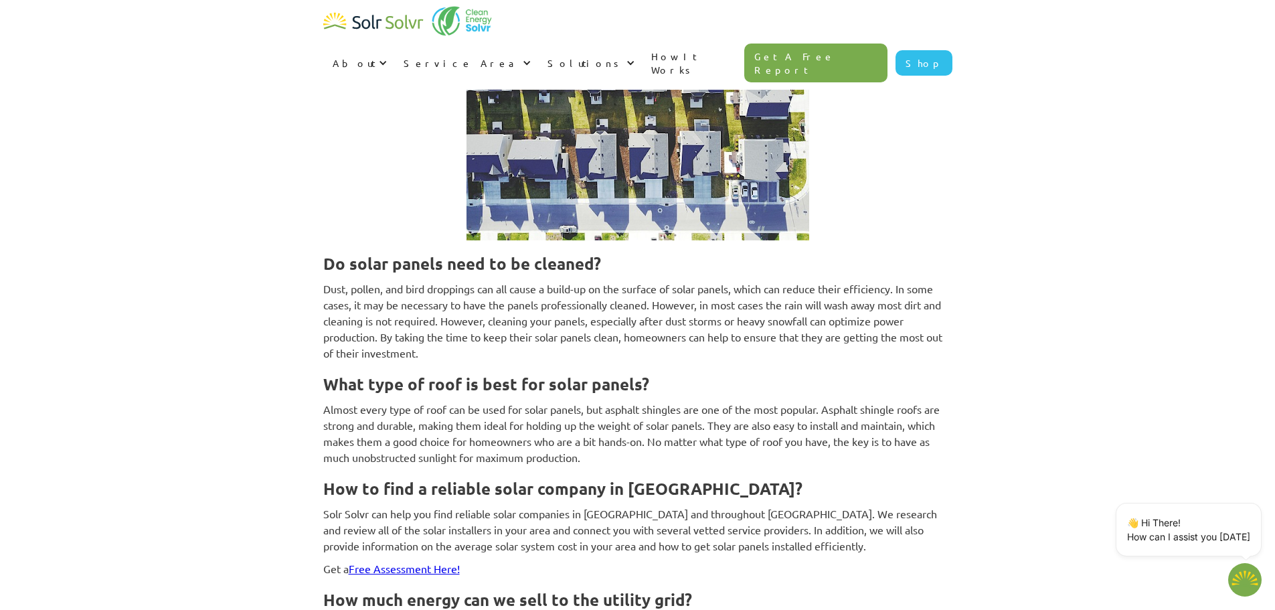
scroll to position [2697, 0]
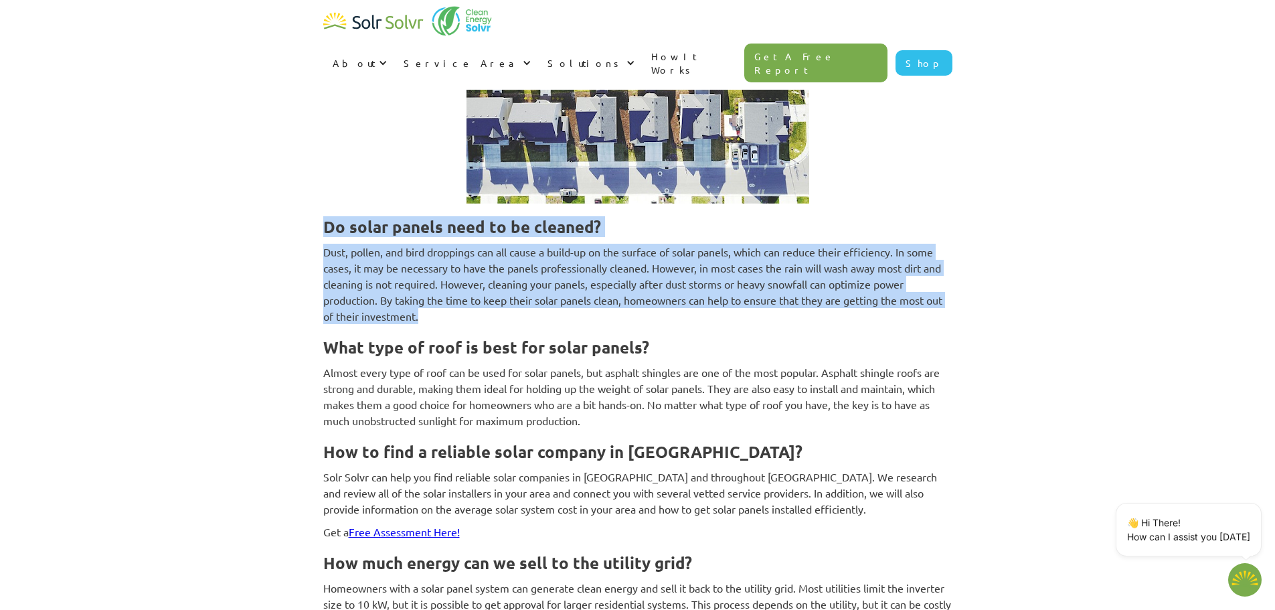
click at [489, 282] on p "Dust, pollen, and bird droppings can all cause a build-up on the surface of sol…" at bounding box center [637, 284] width 629 height 80
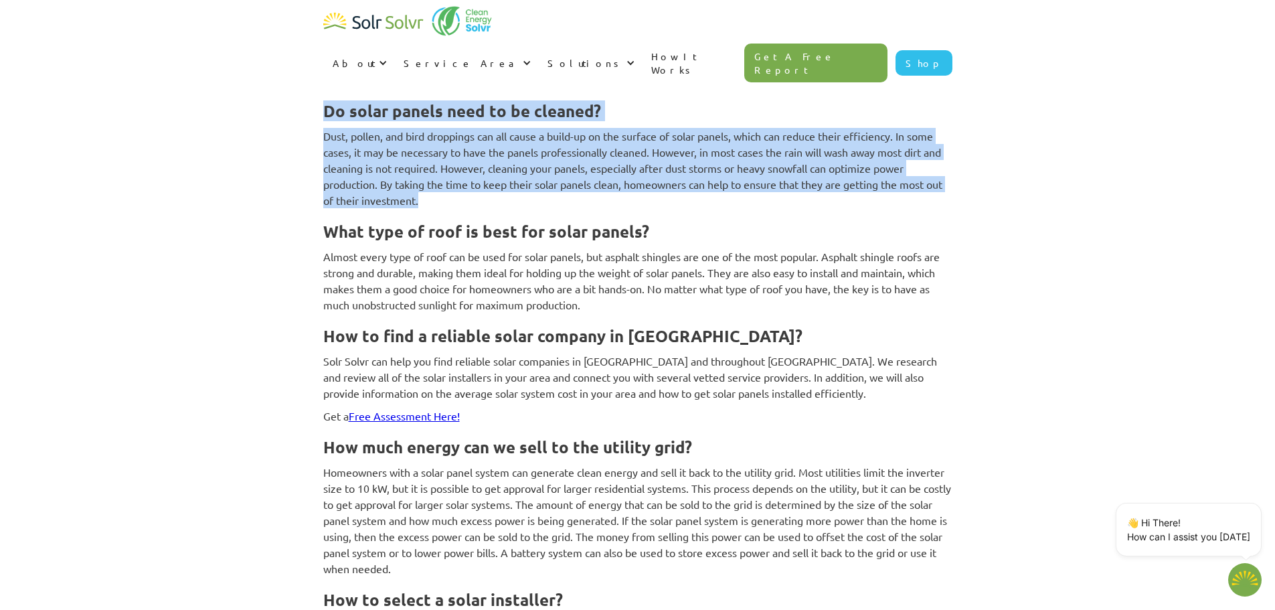
scroll to position [2898, 0]
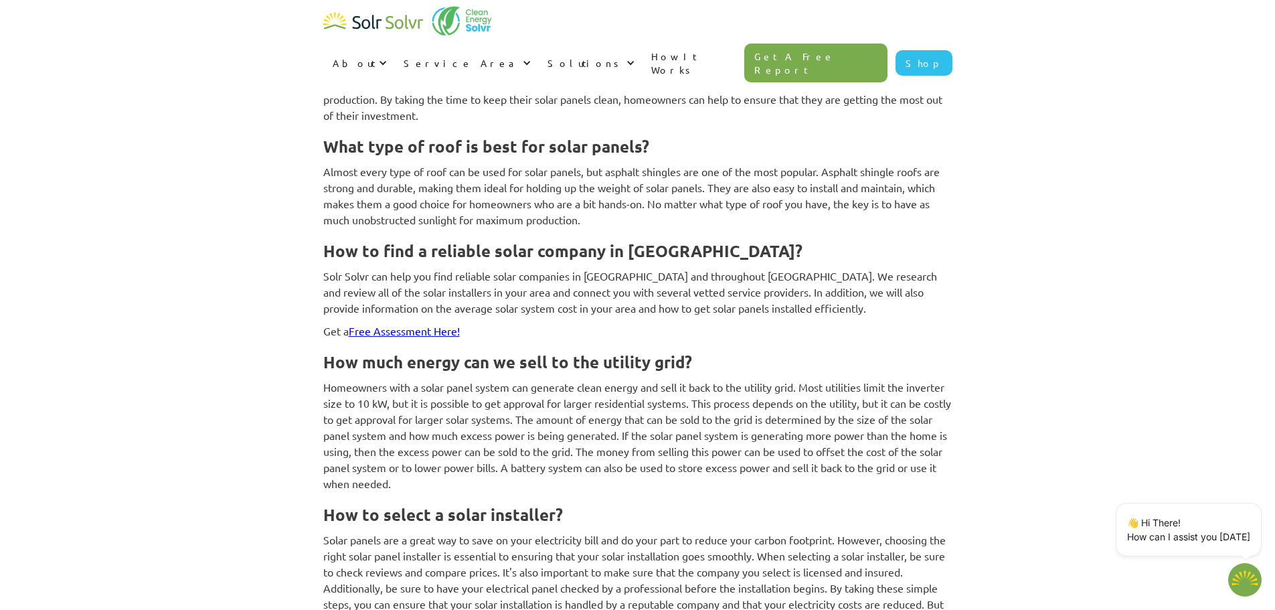
click at [663, 179] on p "Almost every type of roof can be used for solar panels, but asphalt shingles ar…" at bounding box center [637, 195] width 629 height 64
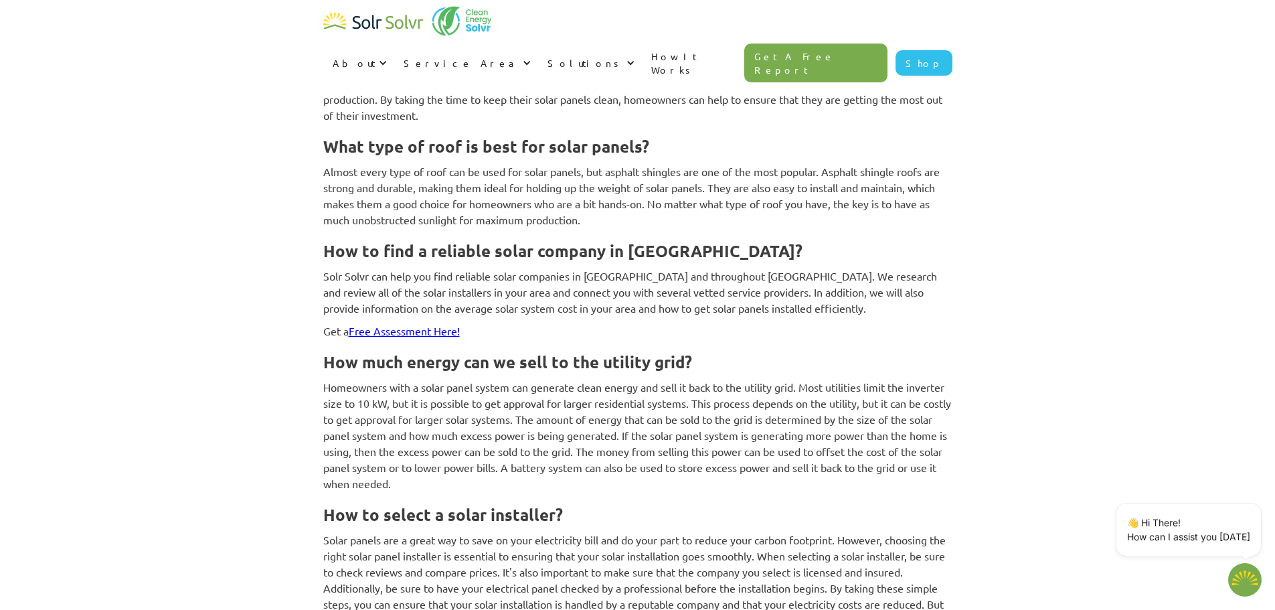
click at [626, 191] on div "Are you curious about the cost of solar panels in [GEOGRAPHIC_DATA]? Wondering …" at bounding box center [637, 31] width 629 height 4765
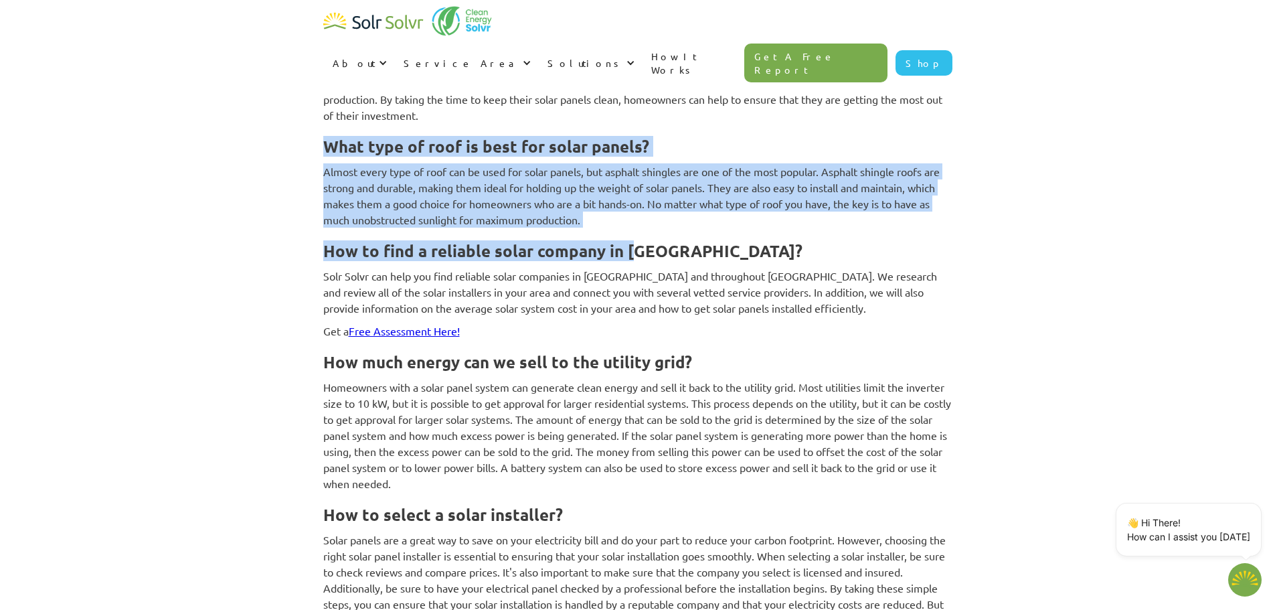
click at [574, 185] on p "Almost every type of roof can be used for solar panels, but asphalt shingles ar…" at bounding box center [637, 195] width 629 height 64
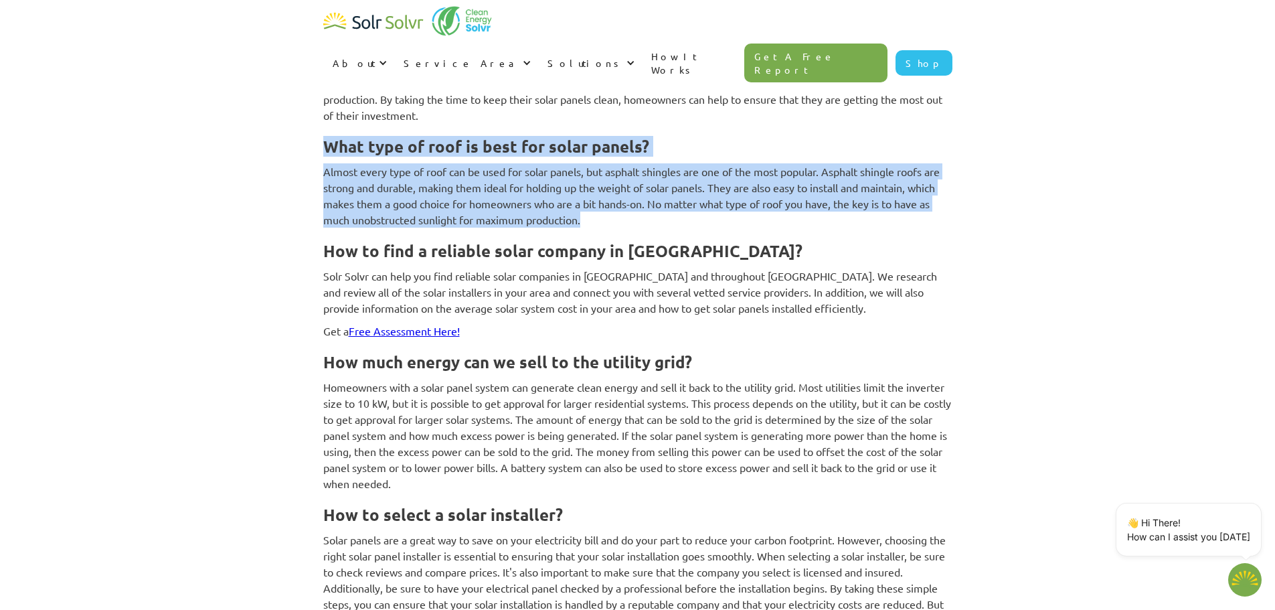
click at [610, 189] on p "Almost every type of roof can be used for solar panels, but asphalt shingles ar…" at bounding box center [637, 195] width 629 height 64
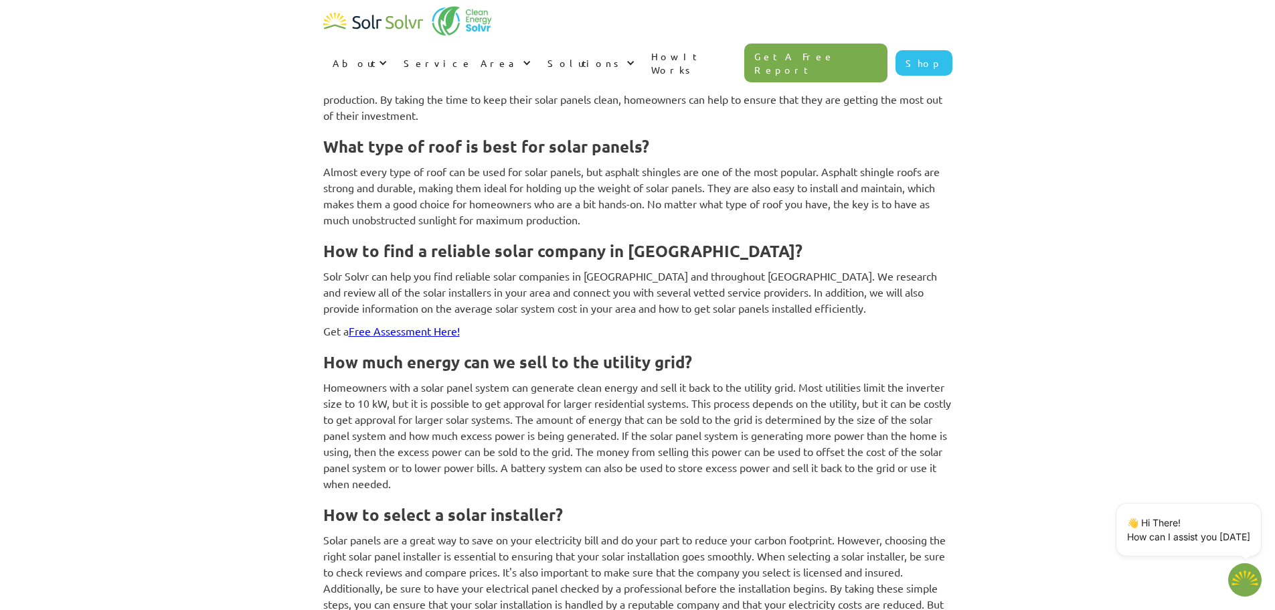
drag, startPoint x: 203, startPoint y: 210, endPoint x: 657, endPoint y: 285, distance: 460.1
click at [657, 285] on div "Are you curious about the cost of solar panels in [GEOGRAPHIC_DATA]? Wondering …" at bounding box center [637, 31] width 629 height 4765
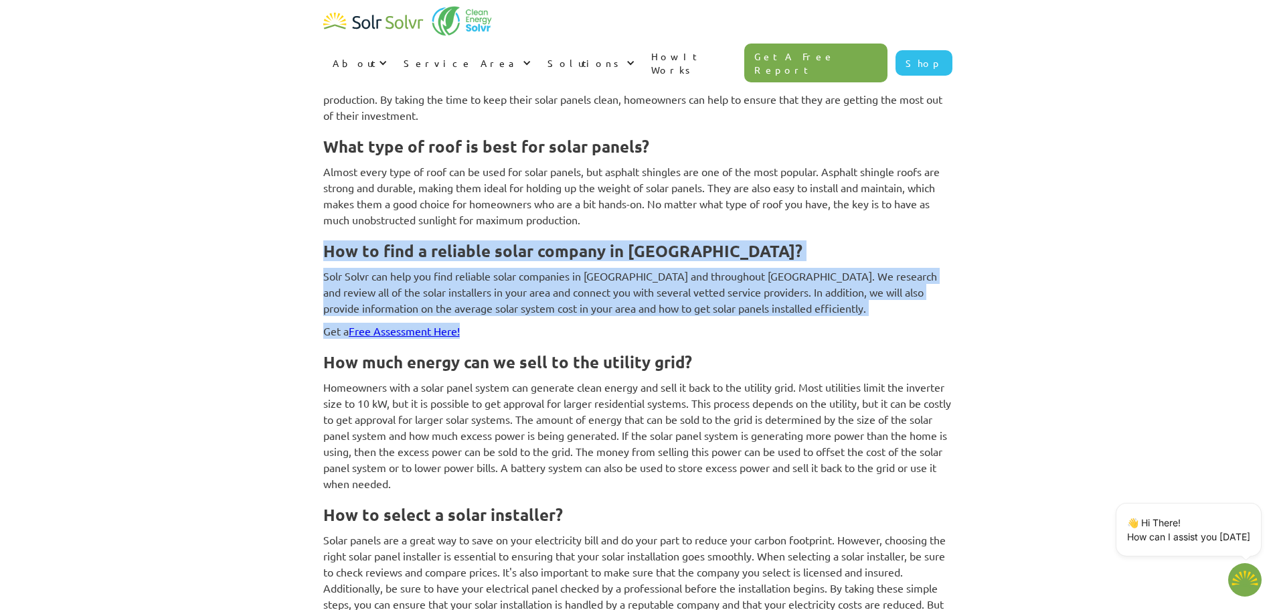
drag, startPoint x: 398, startPoint y: 252, endPoint x: 200, endPoint y: 196, distance: 205.8
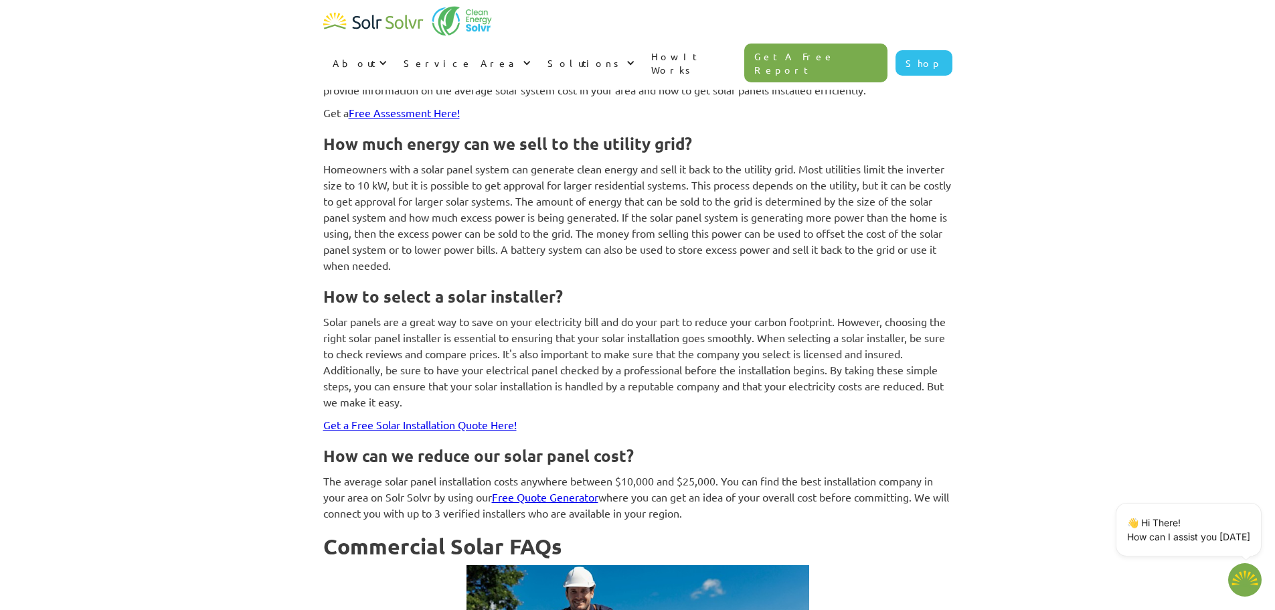
scroll to position [3166, 0]
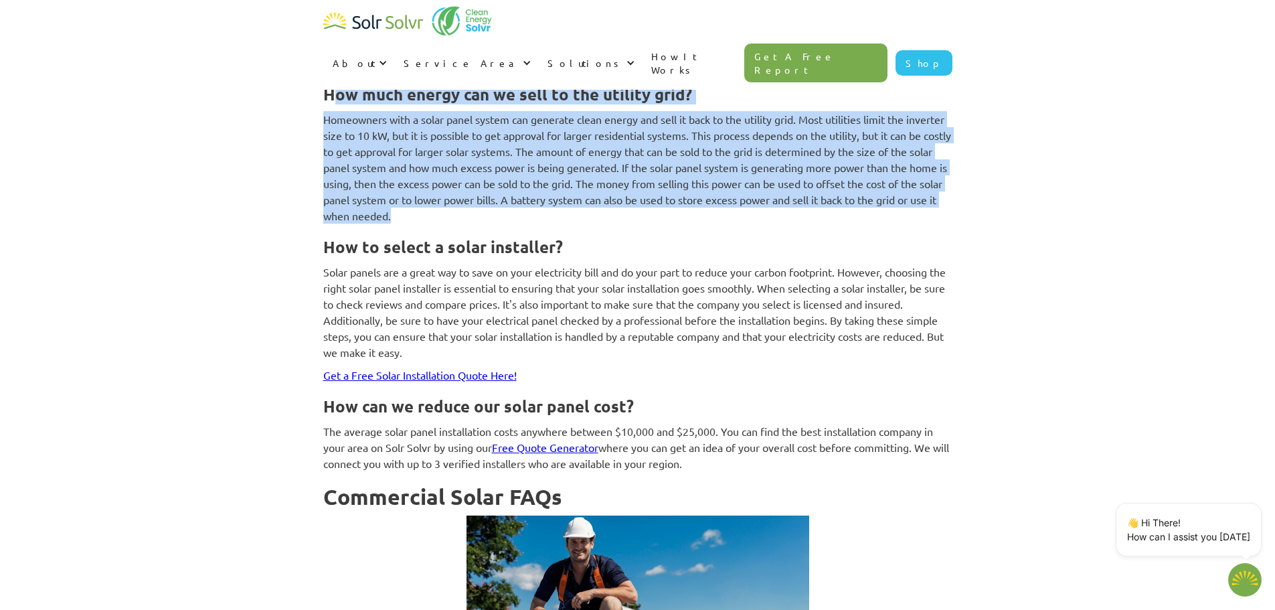
drag, startPoint x: 329, startPoint y: 62, endPoint x: 547, endPoint y: 185, distance: 250.3
click at [547, 185] on p "Homeowners with a solar panel system can generate clean energy and sell it back…" at bounding box center [637, 167] width 629 height 112
drag, startPoint x: 548, startPoint y: 185, endPoint x: 343, endPoint y: 65, distance: 238.2
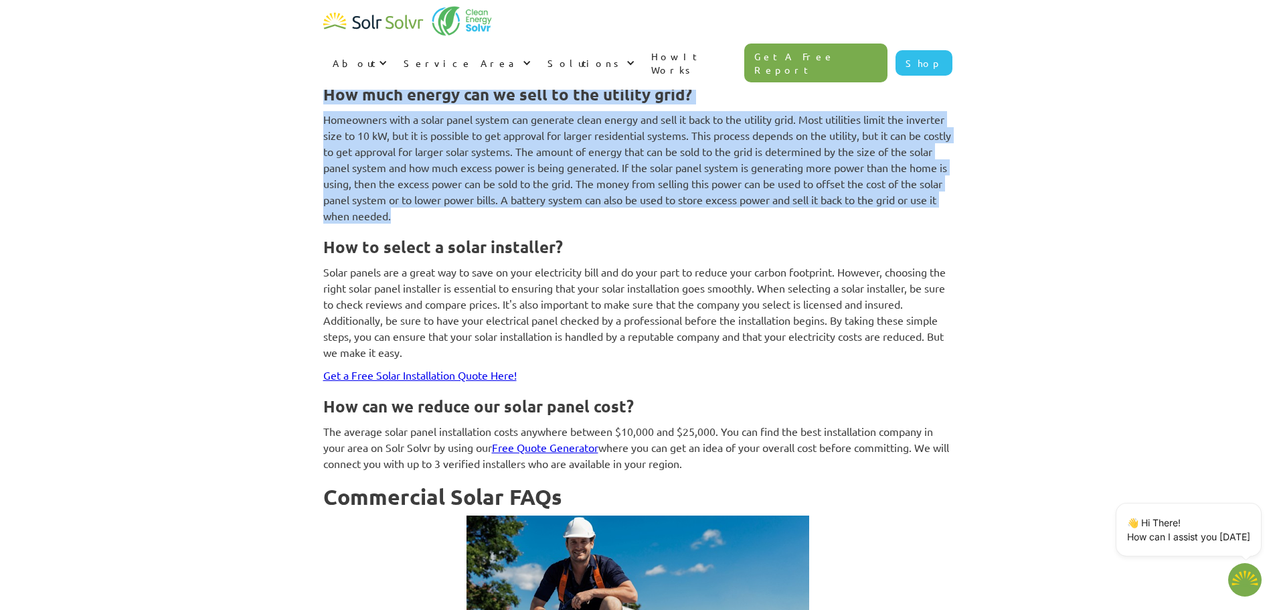
click at [343, 84] on strong "How much energy can we sell to the utility grid?" at bounding box center [507, 94] width 369 height 21
drag, startPoint x: 343, startPoint y: 65, endPoint x: 517, endPoint y: 174, distance: 205.4
click at [517, 174] on p "Homeowners with a solar panel system can generate clean energy and sell it back…" at bounding box center [637, 167] width 629 height 112
drag, startPoint x: 517, startPoint y: 174, endPoint x: 320, endPoint y: 55, distance: 230.0
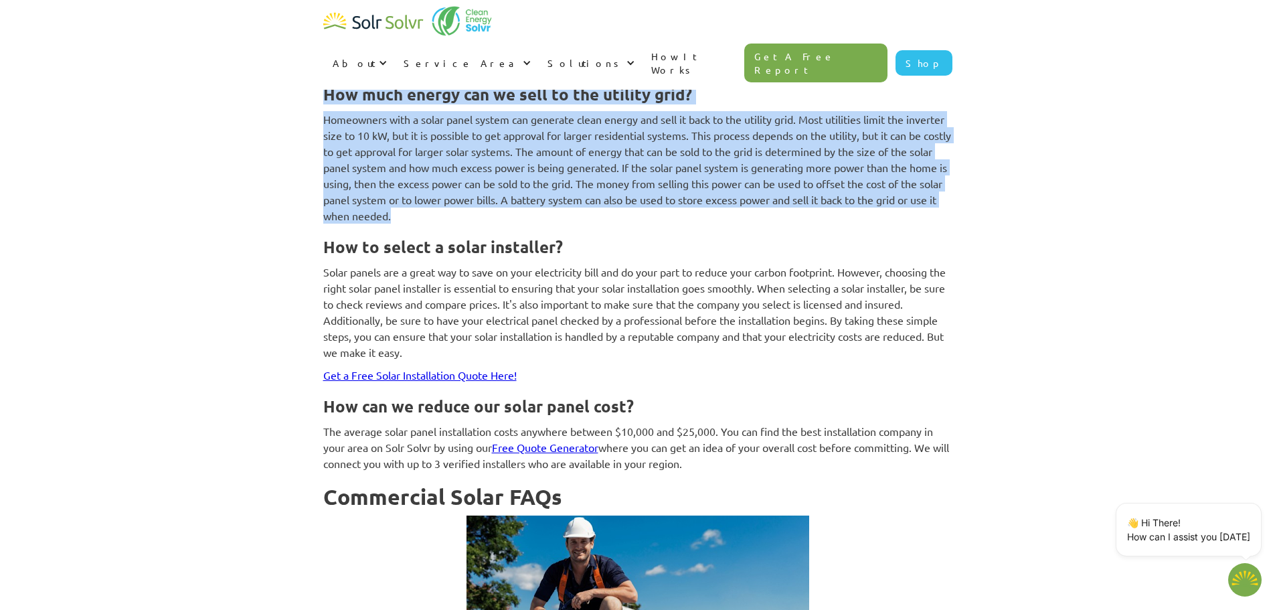
drag, startPoint x: 320, startPoint y: 55, endPoint x: 532, endPoint y: 182, distance: 247.4
click at [532, 182] on p "Homeowners with a solar panel system can generate clean energy and sell it back…" at bounding box center [637, 167] width 629 height 112
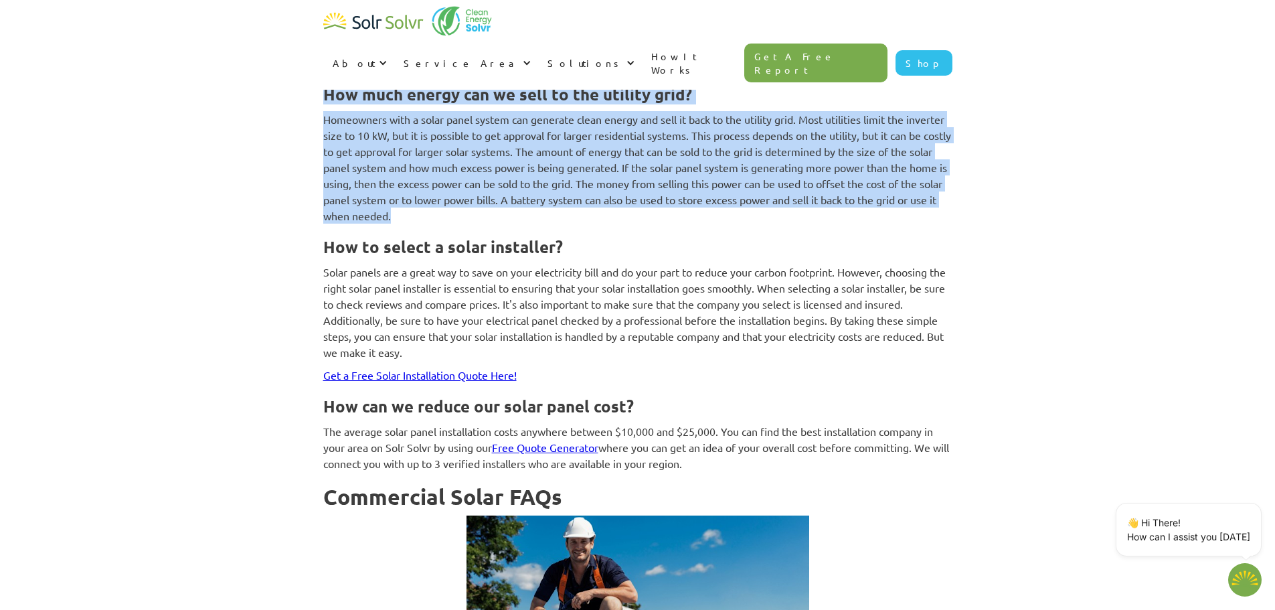
drag, startPoint x: 532, startPoint y: 182, endPoint x: 321, endPoint y: 67, distance: 240.8
drag, startPoint x: 321, startPoint y: 67, endPoint x: 519, endPoint y: 183, distance: 230.1
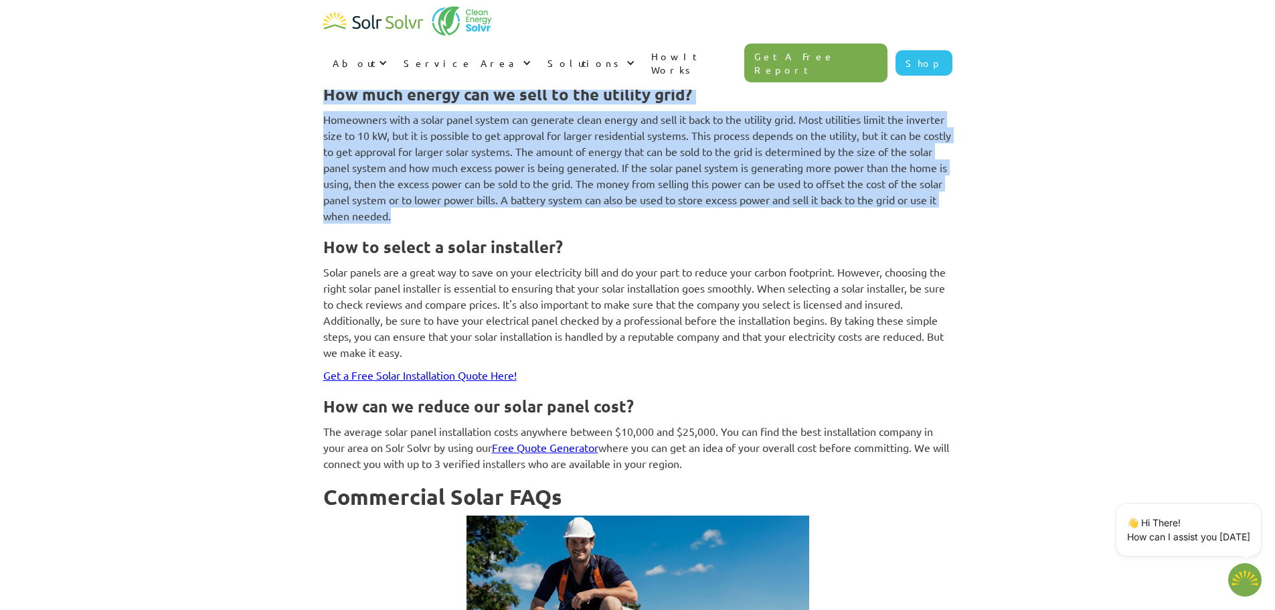
click at [519, 183] on p "Homeowners with a solar panel system can generate clean energy and sell it back…" at bounding box center [637, 167] width 629 height 112
drag, startPoint x: 524, startPoint y: 188, endPoint x: 295, endPoint y: 67, distance: 259.0
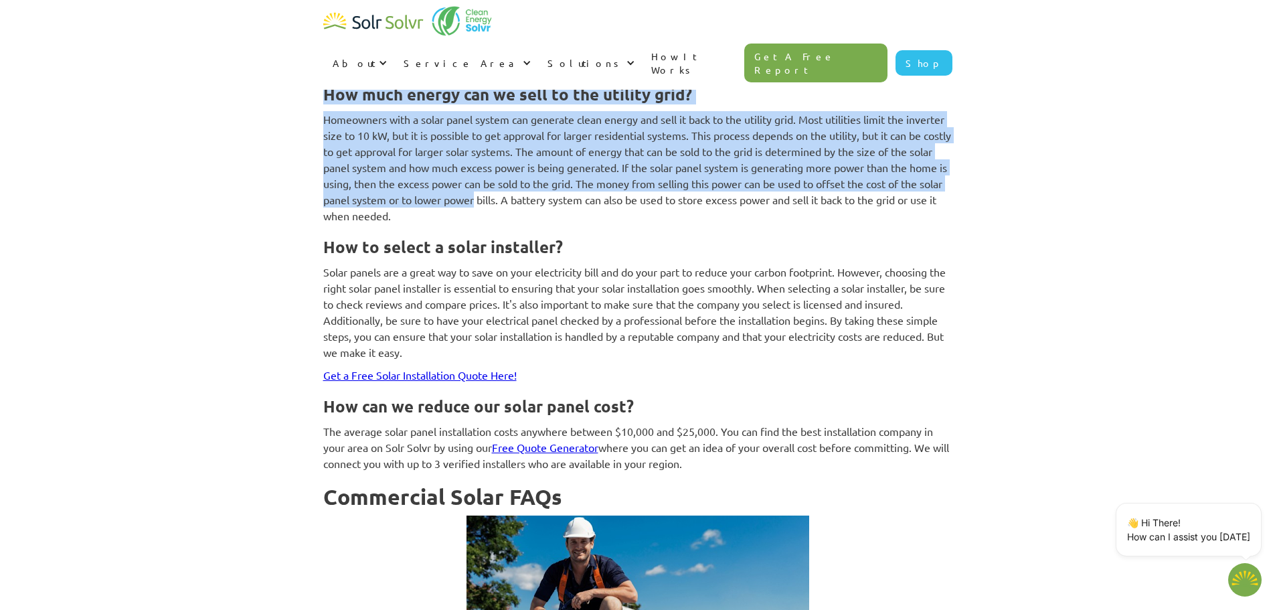
drag, startPoint x: 295, startPoint y: 67, endPoint x: 554, endPoint y: 167, distance: 276.9
click at [554, 167] on p "Homeowners with a solar panel system can generate clean energy and sell it back…" at bounding box center [637, 167] width 629 height 112
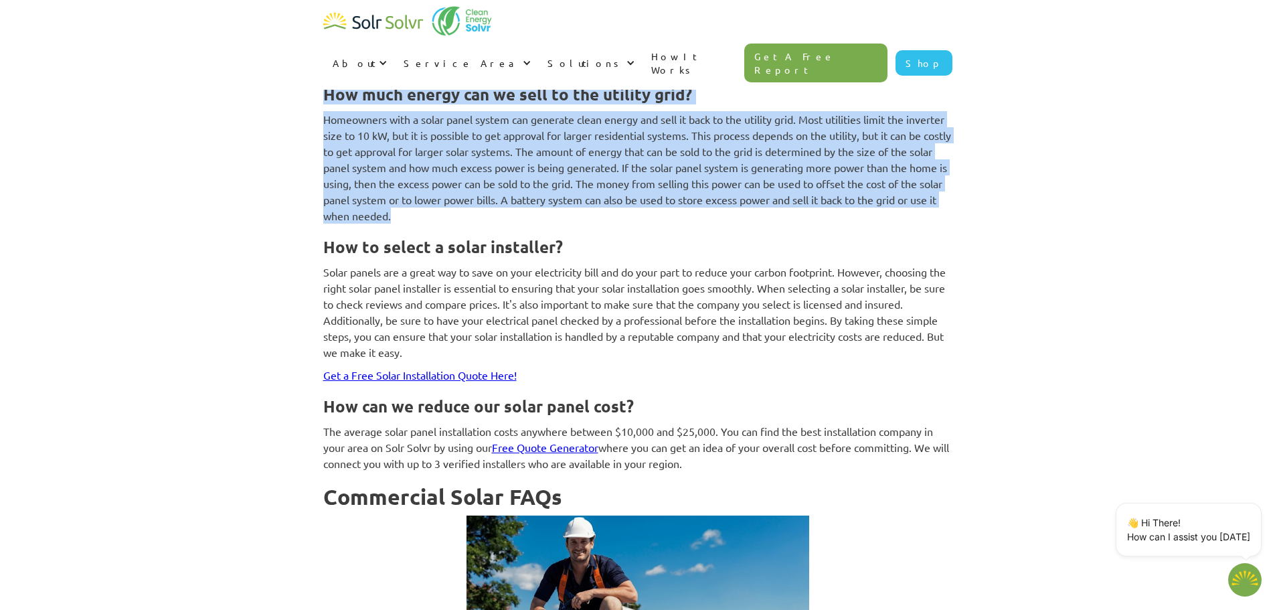
drag, startPoint x: 560, startPoint y: 177, endPoint x: 299, endPoint y: 60, distance: 286.1
drag, startPoint x: 299, startPoint y: 60, endPoint x: 539, endPoint y: 181, distance: 268.5
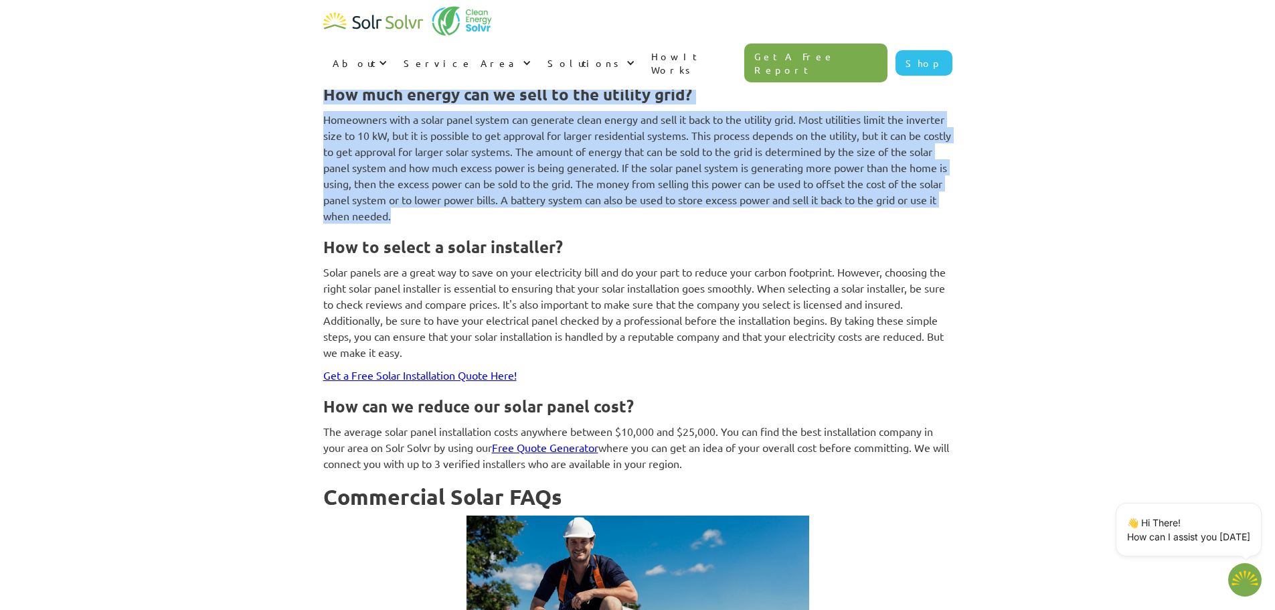
click at [539, 181] on p "Homeowners with a solar panel system can generate clean energy and sell it back…" at bounding box center [637, 167] width 629 height 112
drag, startPoint x: 539, startPoint y: 181, endPoint x: 309, endPoint y: 76, distance: 253.1
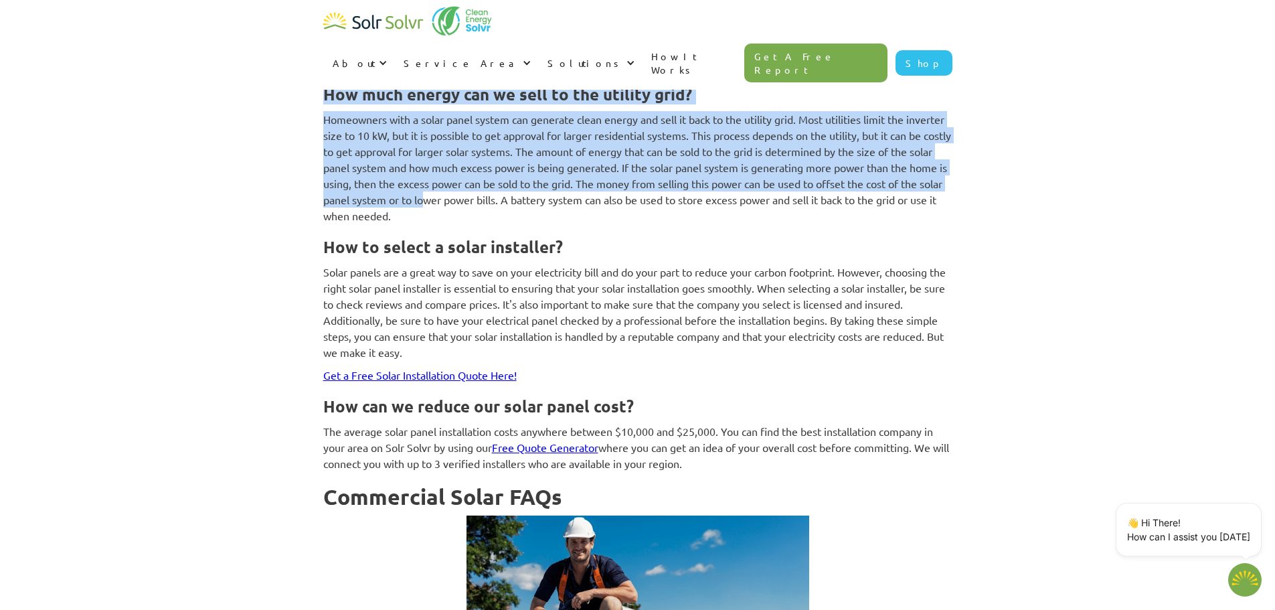
drag, startPoint x: 295, startPoint y: 66, endPoint x: 525, endPoint y: 166, distance: 251.5
click at [525, 166] on p "Homeowners with a solar panel system can generate clean energy and sell it back…" at bounding box center [637, 167] width 629 height 112
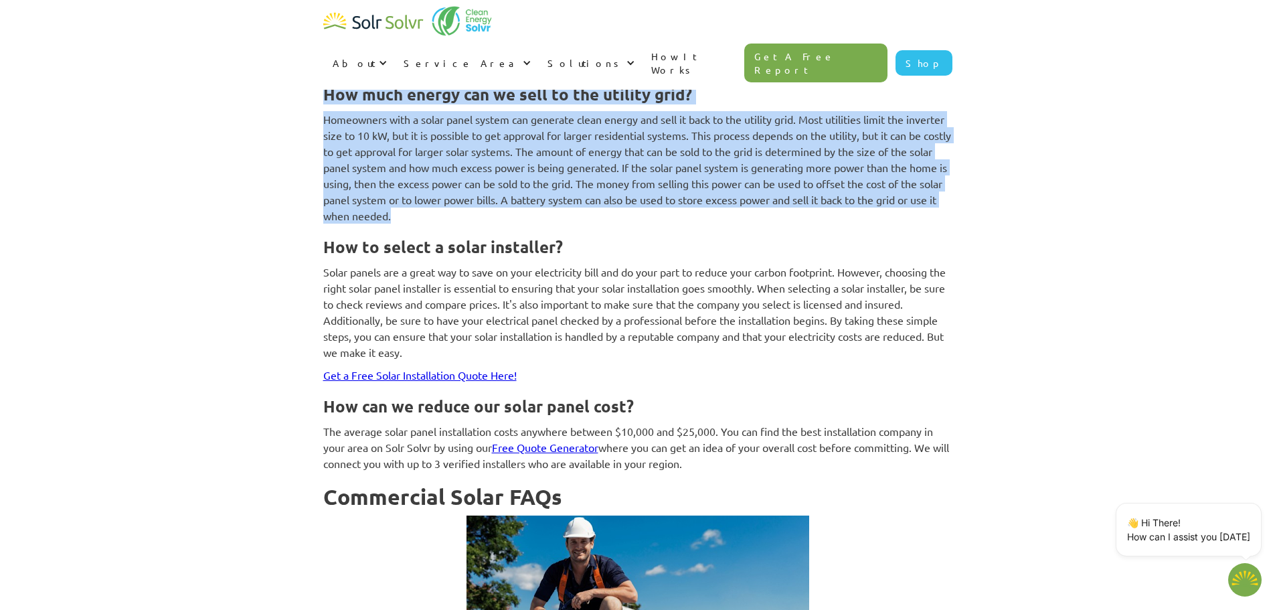
drag, startPoint x: 534, startPoint y: 177, endPoint x: 232, endPoint y: 64, distance: 322.4
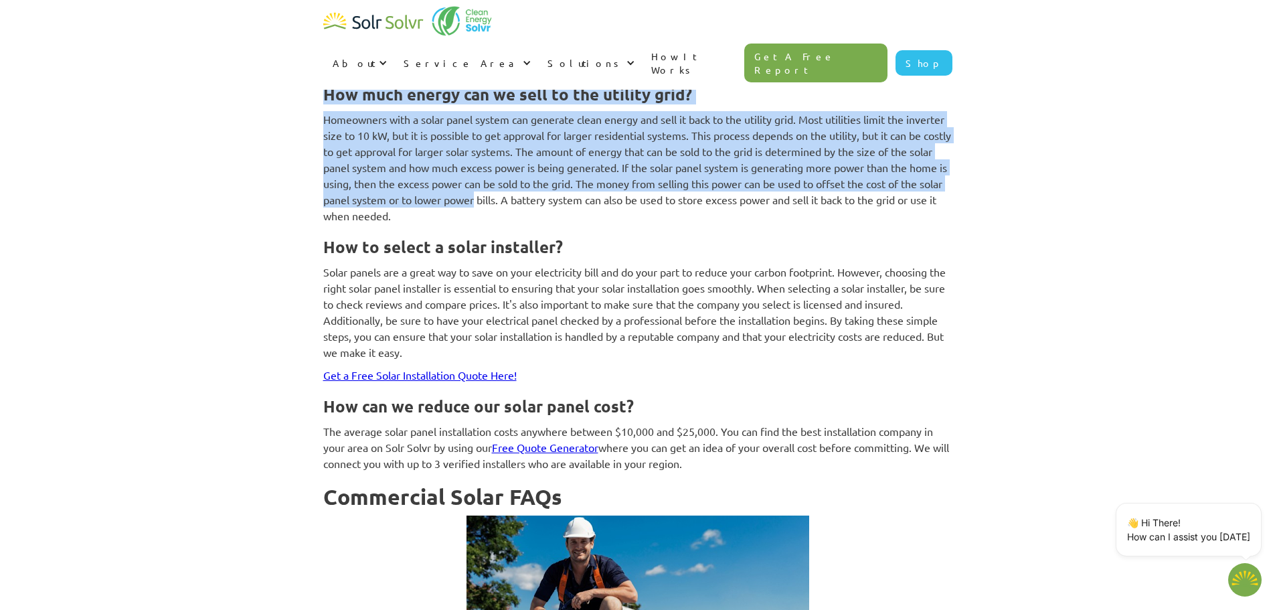
click at [561, 171] on p "Homeowners with a solar panel system can generate clean energy and sell it back…" at bounding box center [637, 167] width 629 height 112
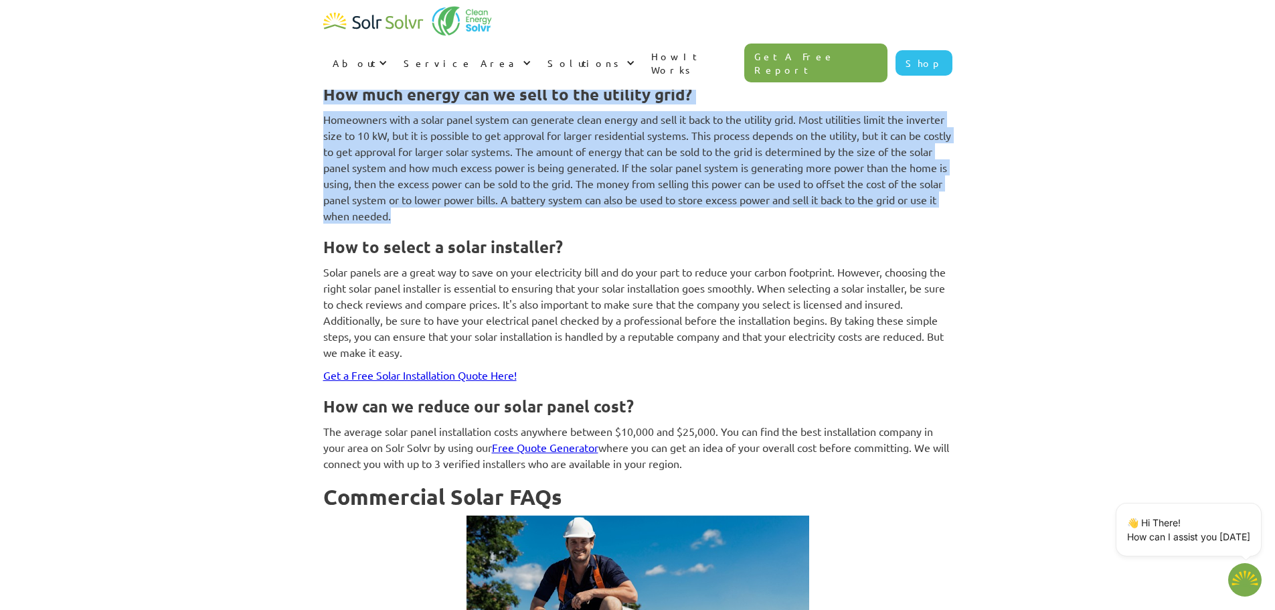
click at [551, 171] on p "Homeowners with a solar panel system can generate clean energy and sell it back…" at bounding box center [637, 167] width 629 height 112
click at [574, 183] on p "Homeowners with a solar panel system can generate clean energy and sell it back…" at bounding box center [637, 167] width 629 height 112
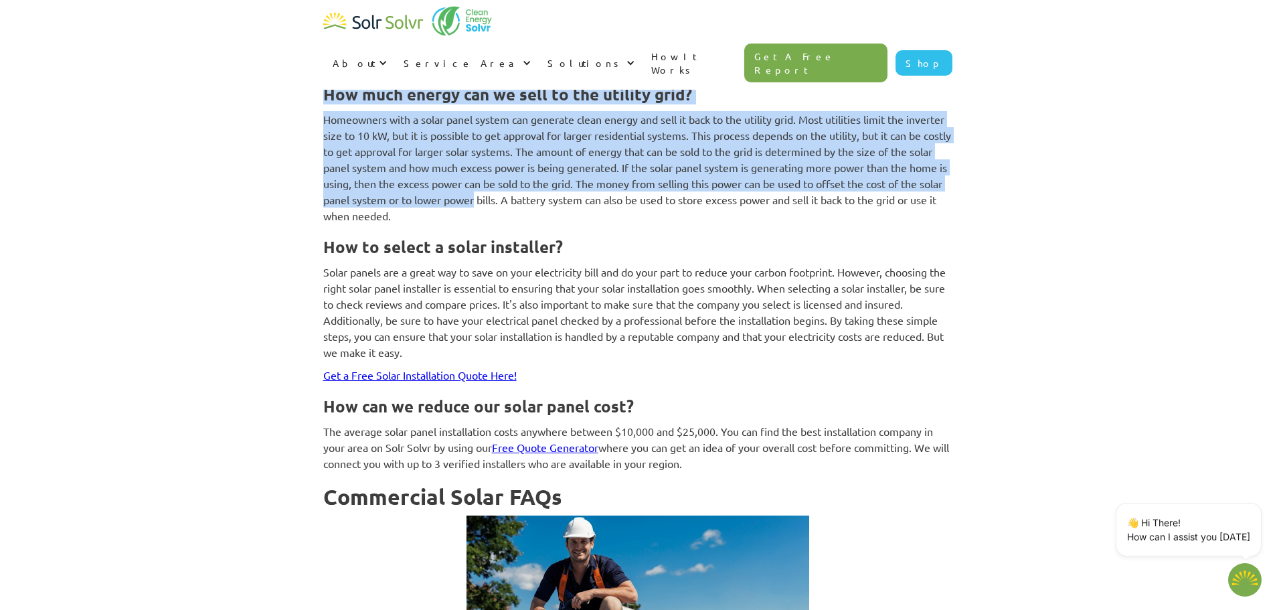
click at [563, 164] on p "Homeowners with a solar panel system can generate clean energy and sell it back…" at bounding box center [637, 167] width 629 height 112
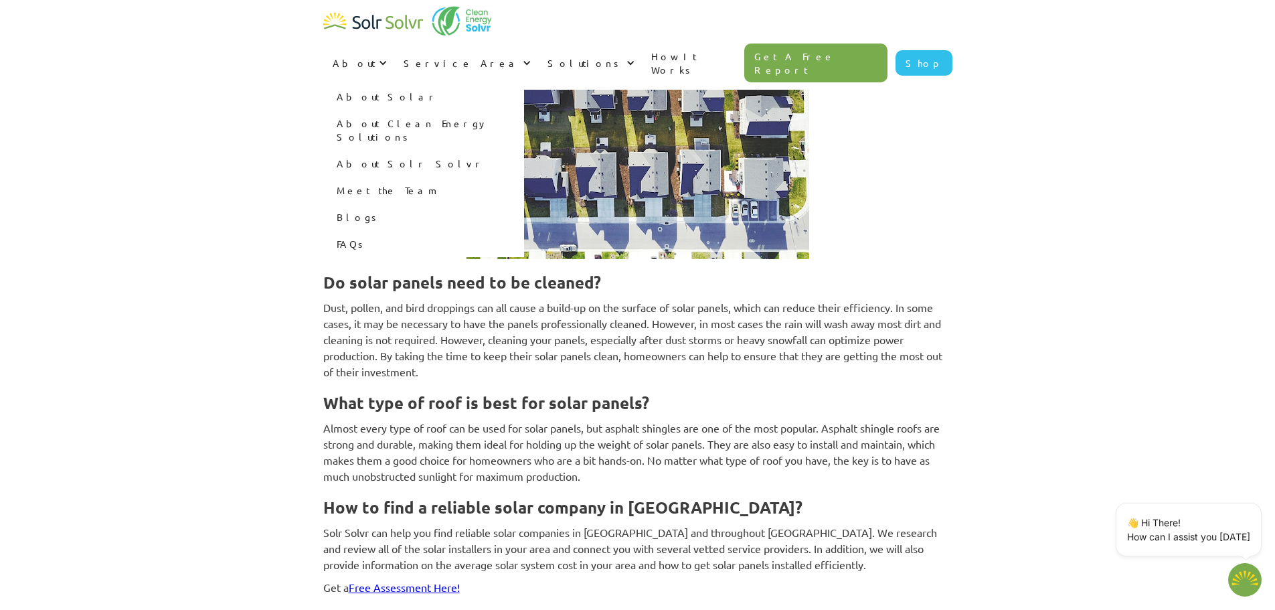
scroll to position [2564, 0]
